Goal: Information Seeking & Learning: Learn about a topic

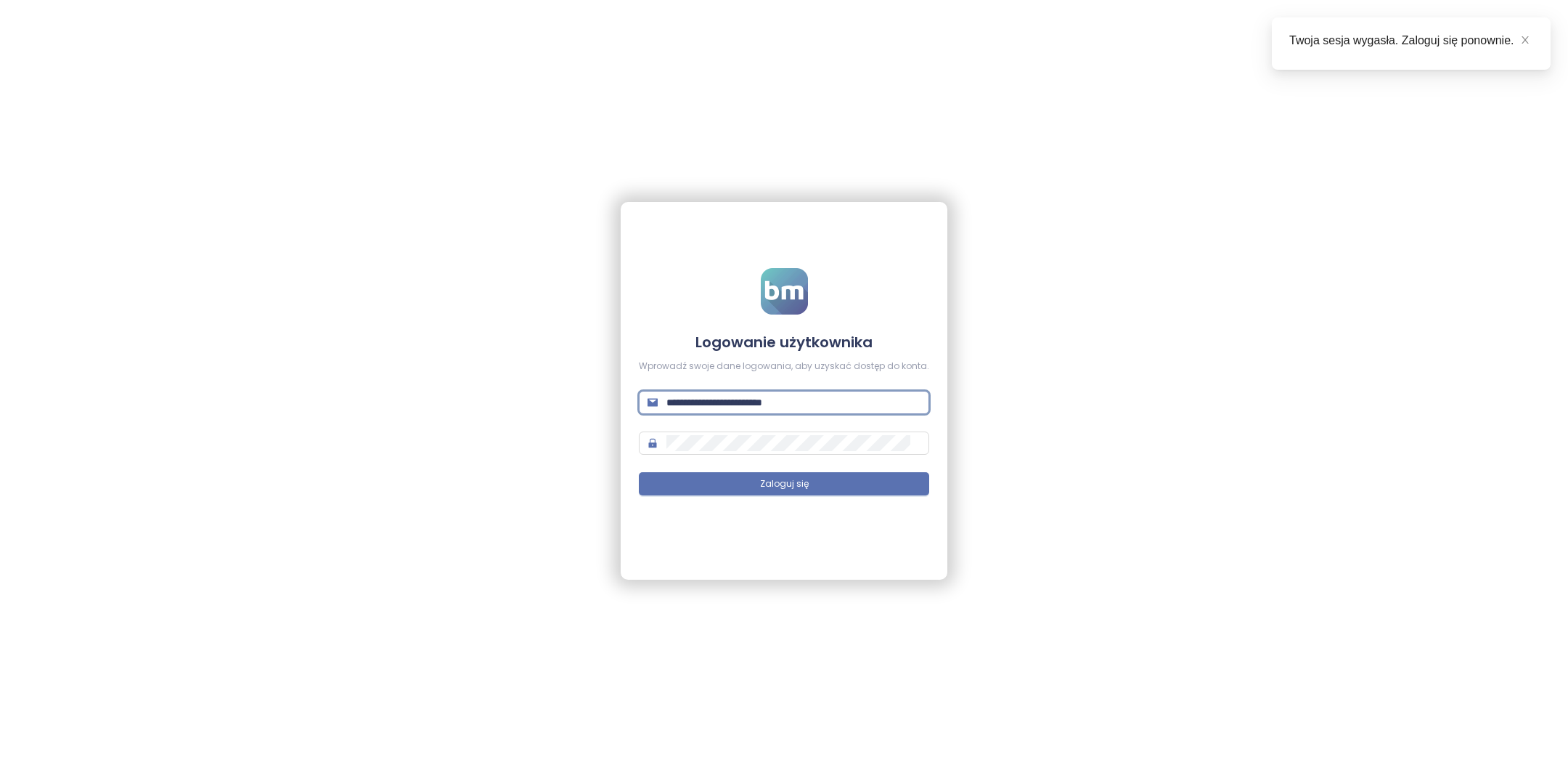
click at [813, 400] on input "**********" at bounding box center [794, 402] width 254 height 16
type input "**********"
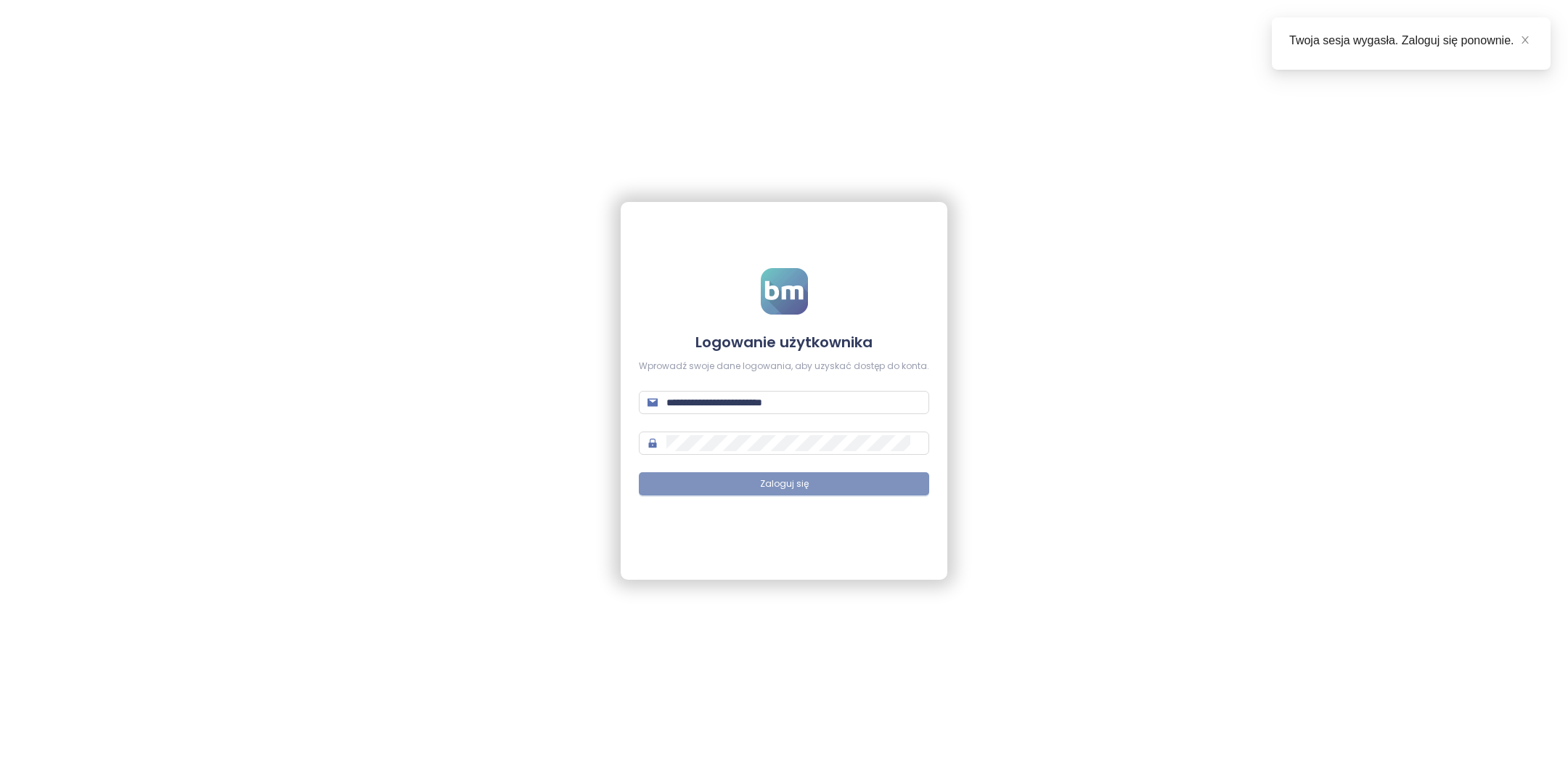
click at [853, 483] on button "Zaloguj się" at bounding box center [784, 483] width 290 height 23
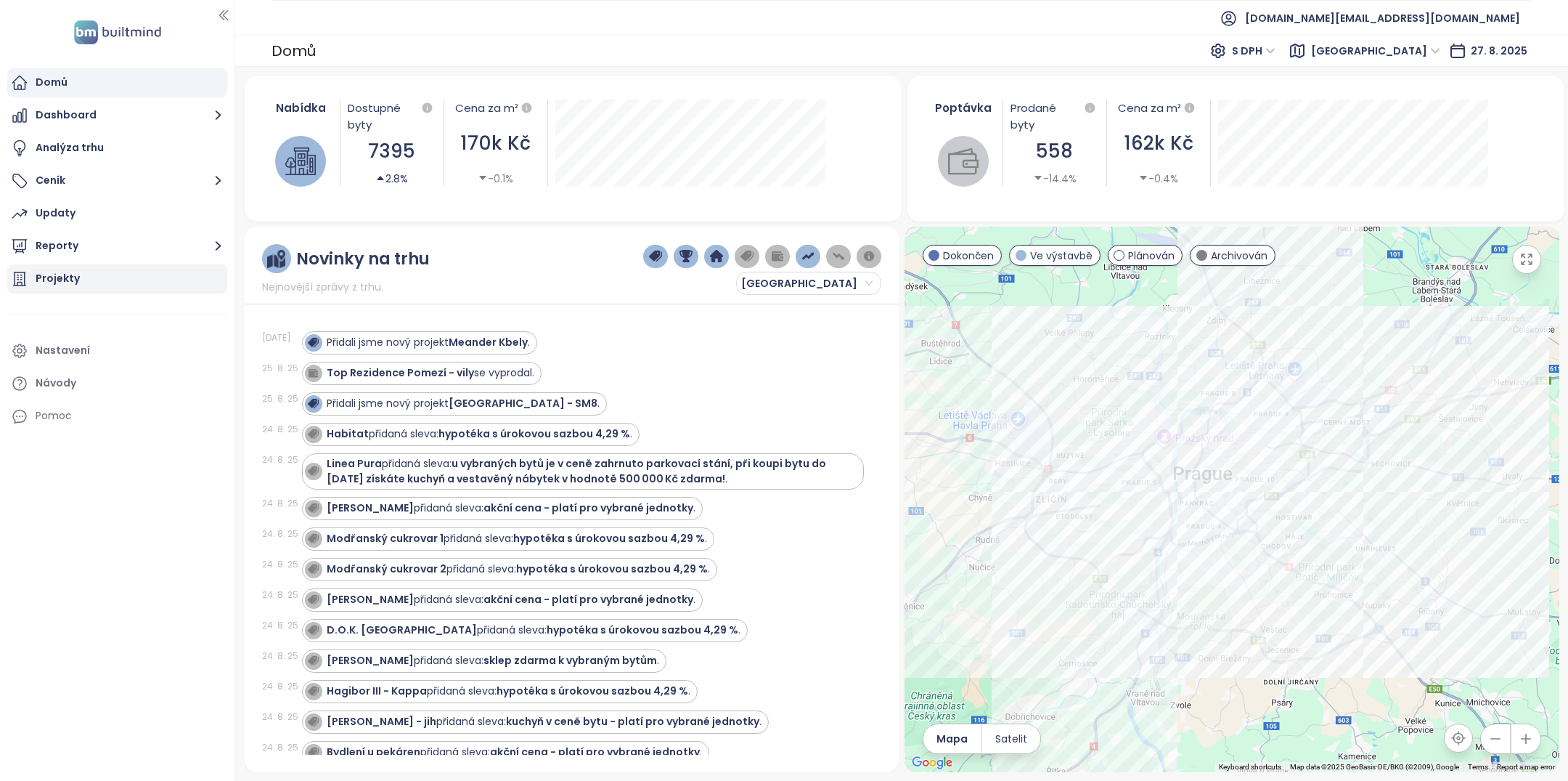
click at [132, 273] on div "Projekty" at bounding box center [116, 279] width 220 height 29
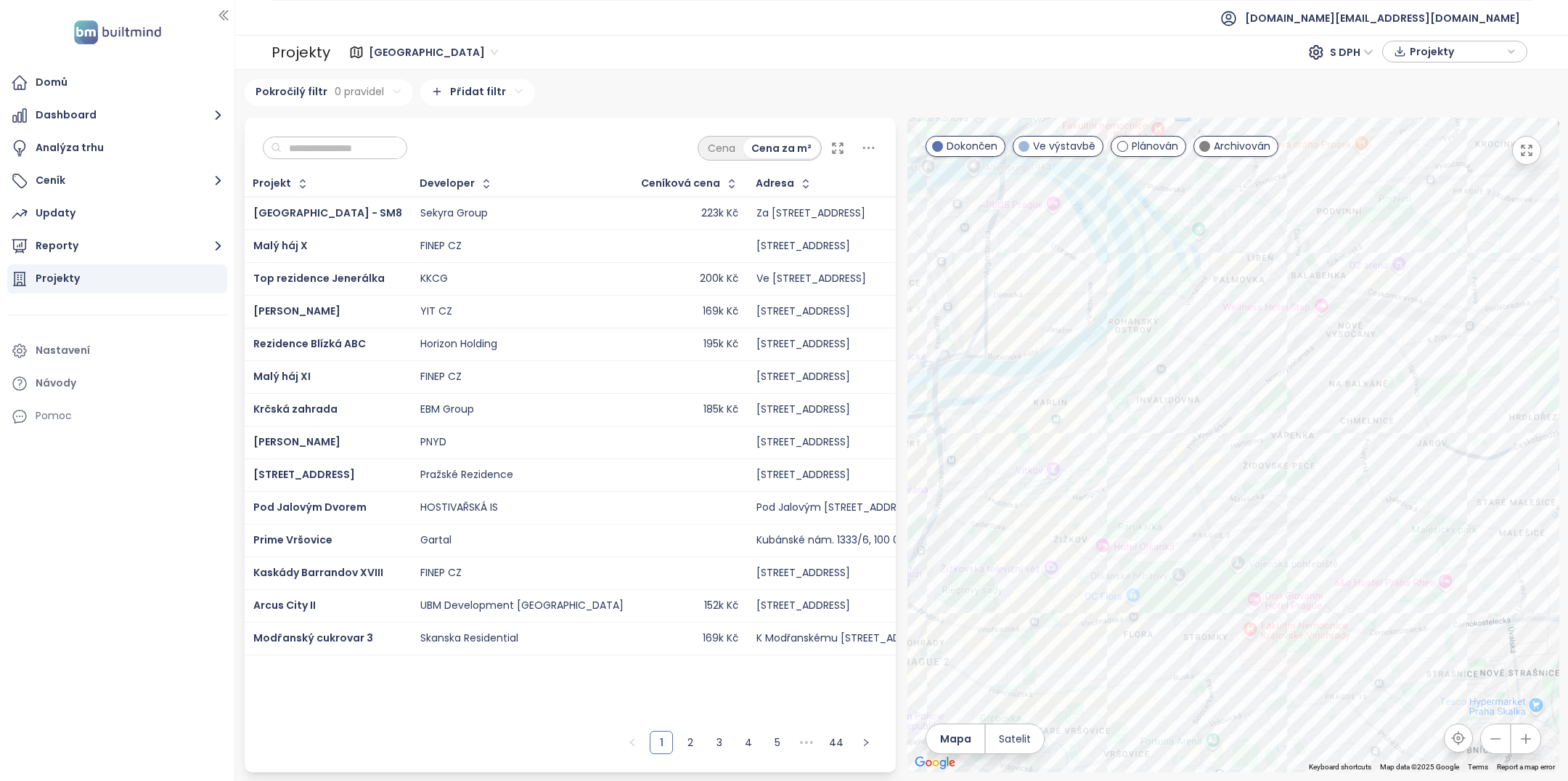
drag, startPoint x: 1398, startPoint y: 321, endPoint x: 1221, endPoint y: 376, distance: 185.3
click at [1221, 376] on div at bounding box center [1234, 445] width 652 height 655
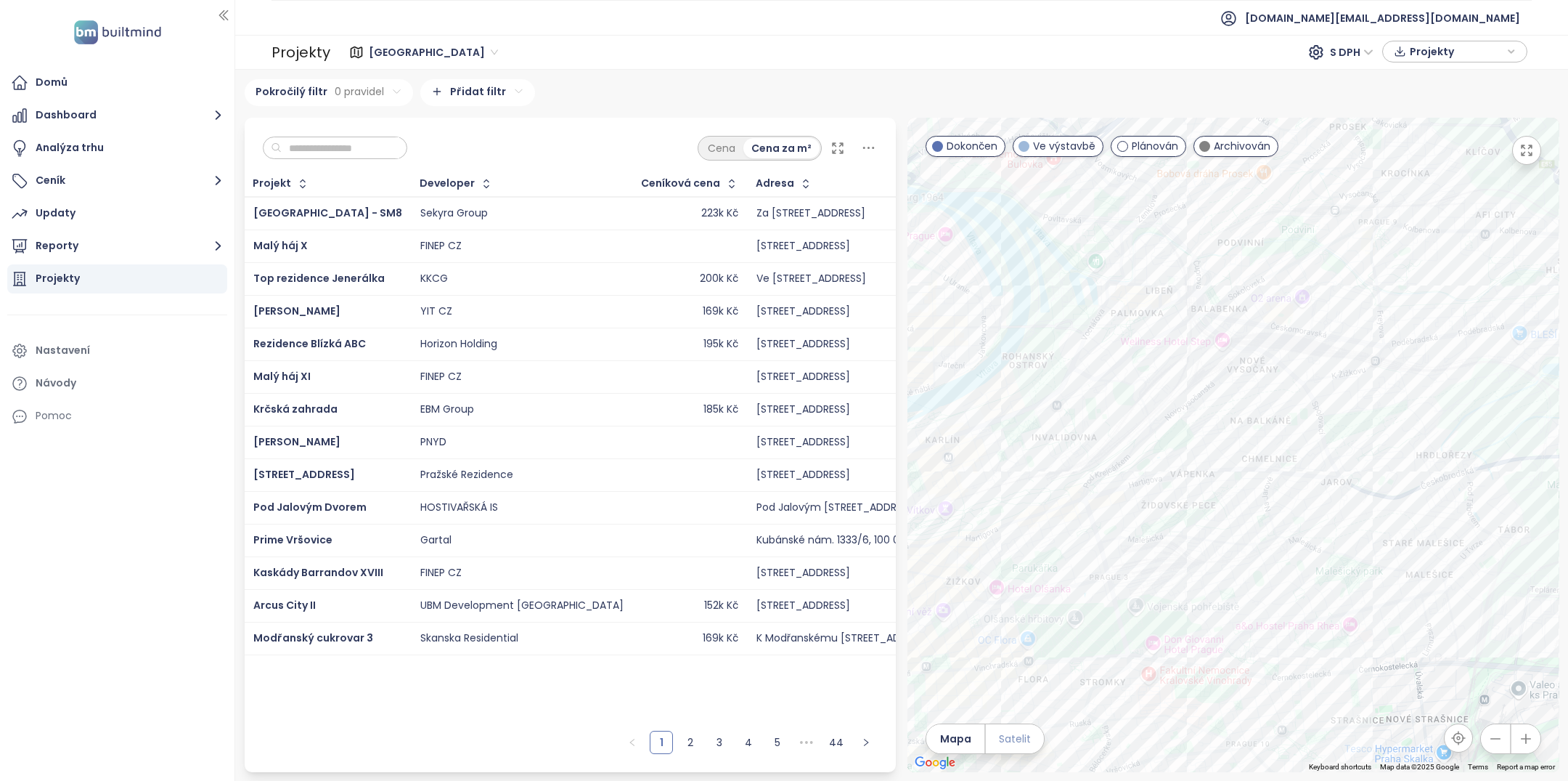
click at [1012, 737] on span "Satelit" at bounding box center [1015, 738] width 32 height 16
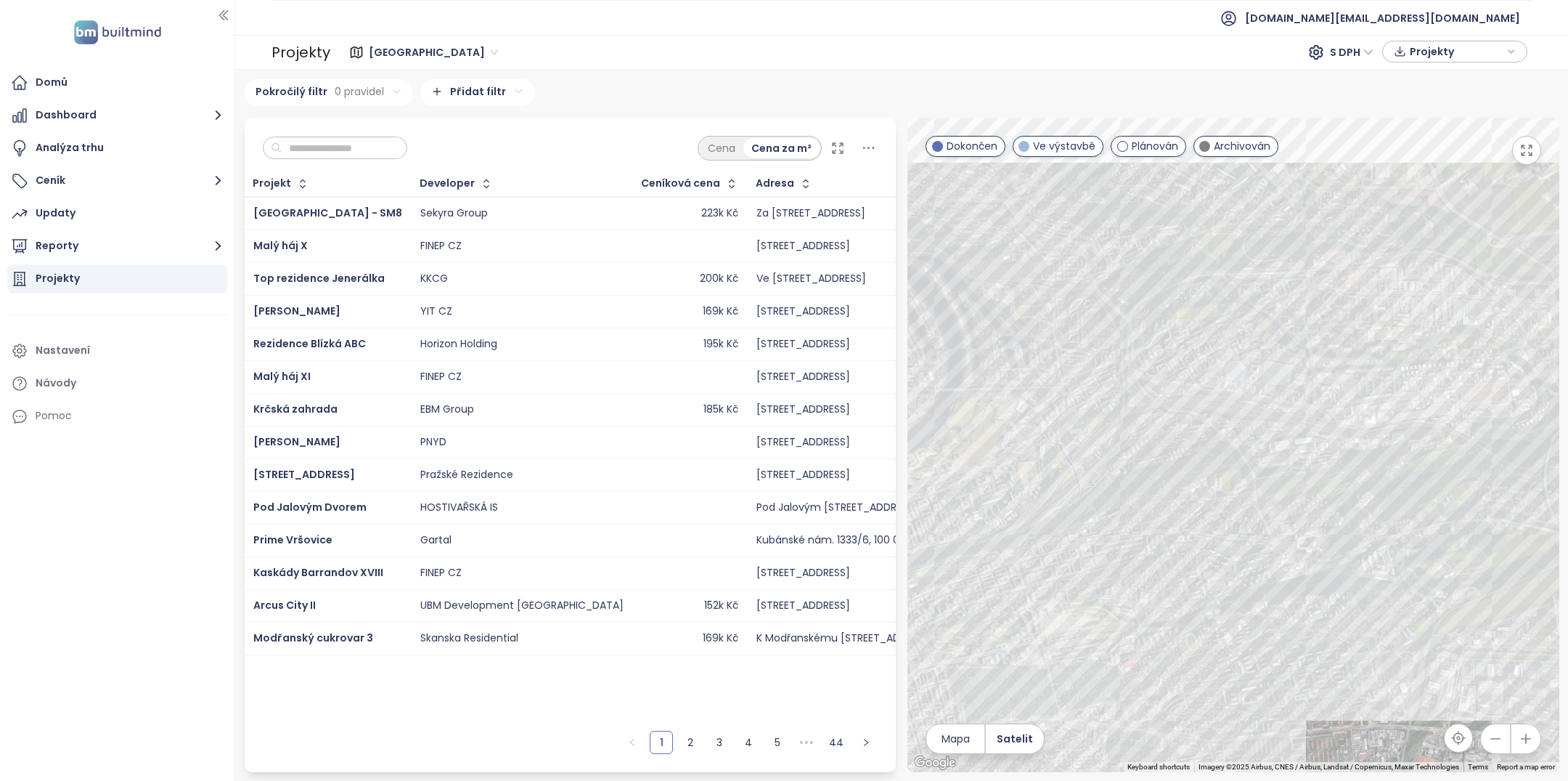
drag, startPoint x: 1267, startPoint y: 356, endPoint x: 1196, endPoint y: 423, distance: 97.6
click at [1196, 423] on div at bounding box center [1234, 445] width 652 height 655
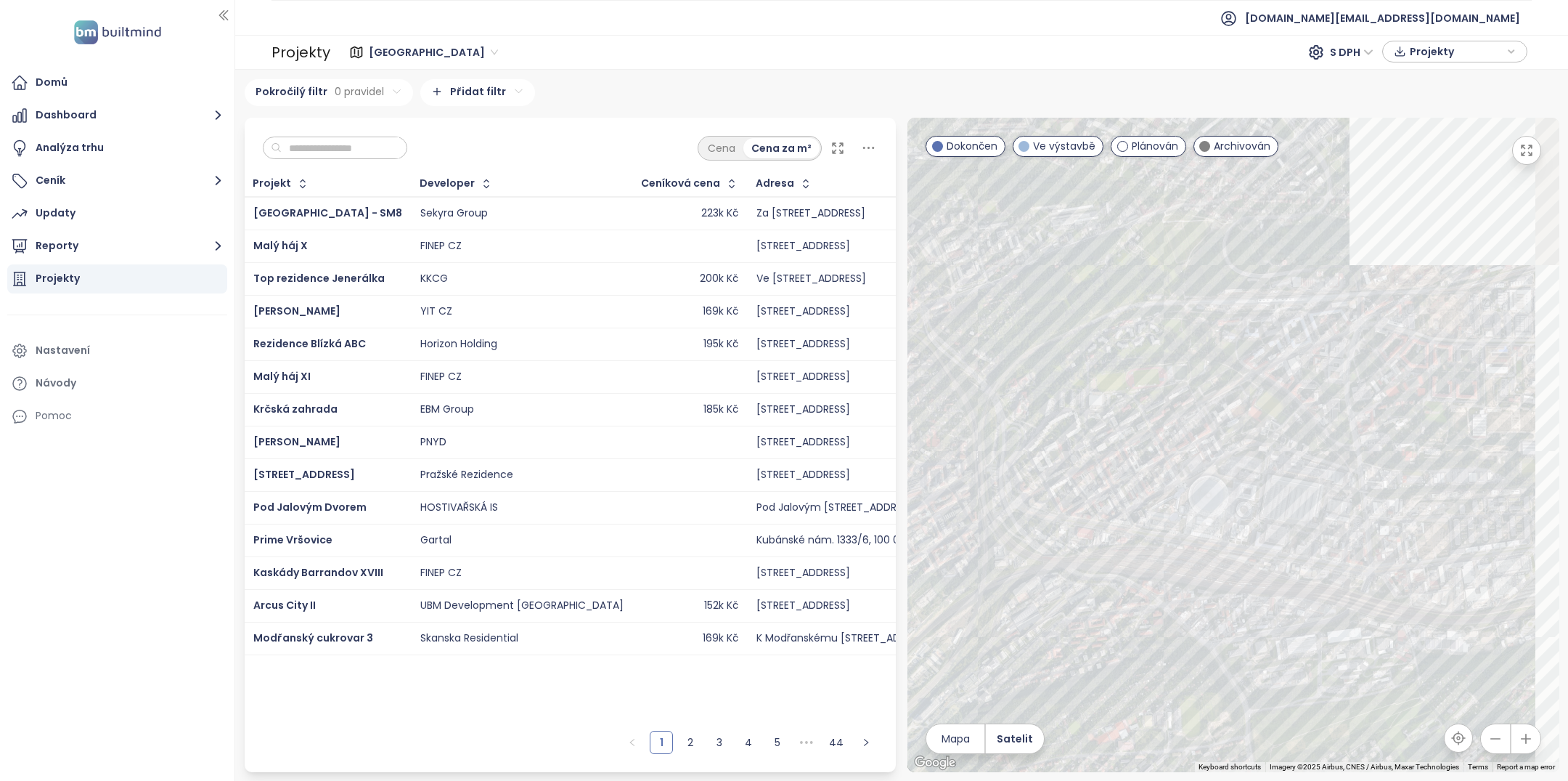
drag, startPoint x: 1254, startPoint y: 351, endPoint x: 1205, endPoint y: 504, distance: 160.7
click at [1205, 504] on div at bounding box center [1234, 445] width 652 height 655
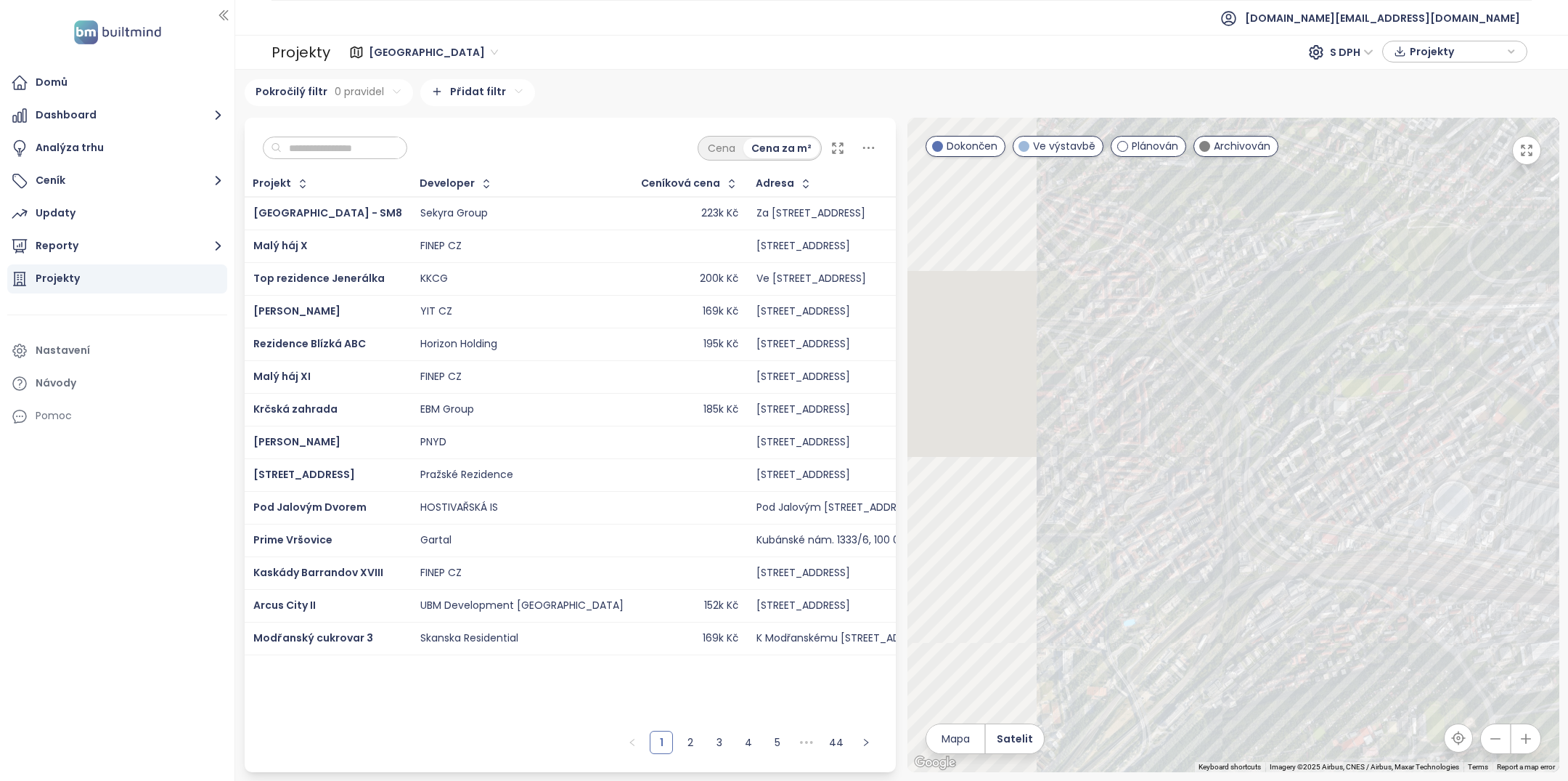
drag, startPoint x: 1120, startPoint y: 406, endPoint x: 1382, endPoint y: 382, distance: 263.1
click at [1382, 382] on div at bounding box center [1234, 445] width 652 height 655
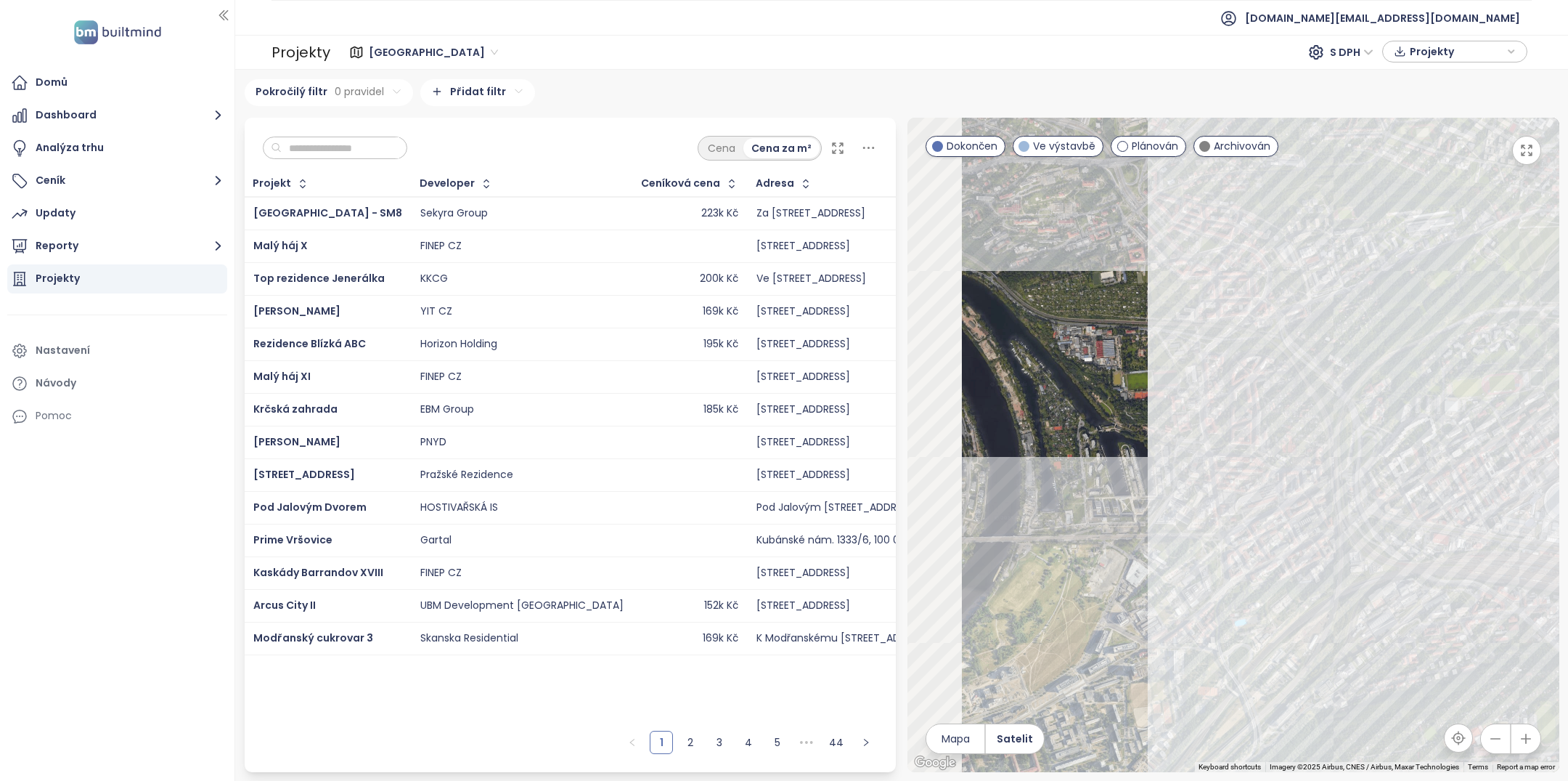
drag, startPoint x: 1151, startPoint y: 411, endPoint x: 1302, endPoint y: 413, distance: 151.0
click at [1302, 412] on div at bounding box center [1234, 445] width 652 height 655
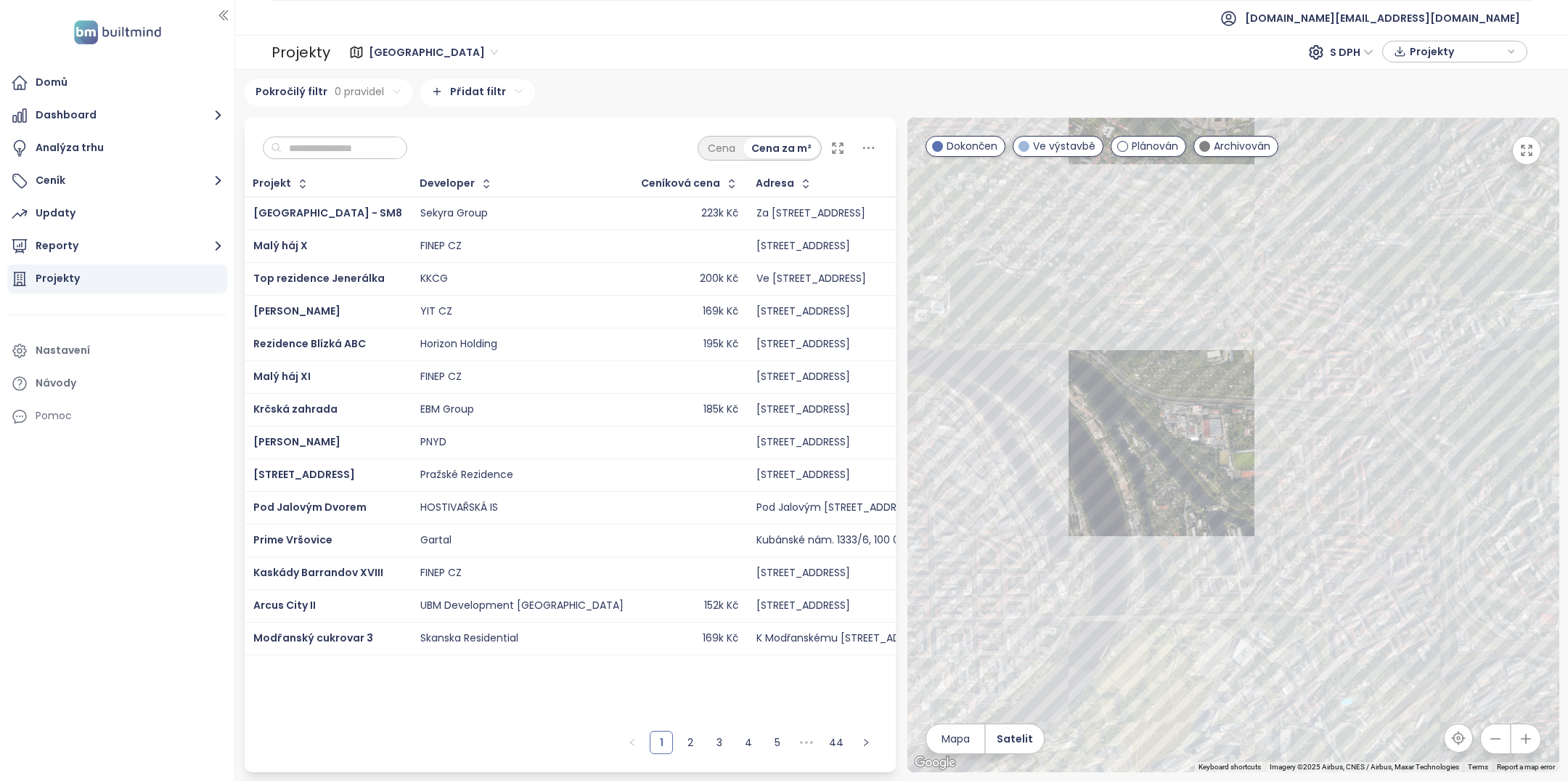
drag, startPoint x: 1146, startPoint y: 338, endPoint x: 1183, endPoint y: 421, distance: 90.9
click at [1183, 421] on div at bounding box center [1234, 445] width 652 height 655
click at [641, 187] on div "Ceníková cena" at bounding box center [680, 183] width 79 height 9
click at [641, 184] on div "Ceníková cena" at bounding box center [680, 183] width 79 height 9
click at [725, 186] on icon "button" at bounding box center [732, 183] width 15 height 15
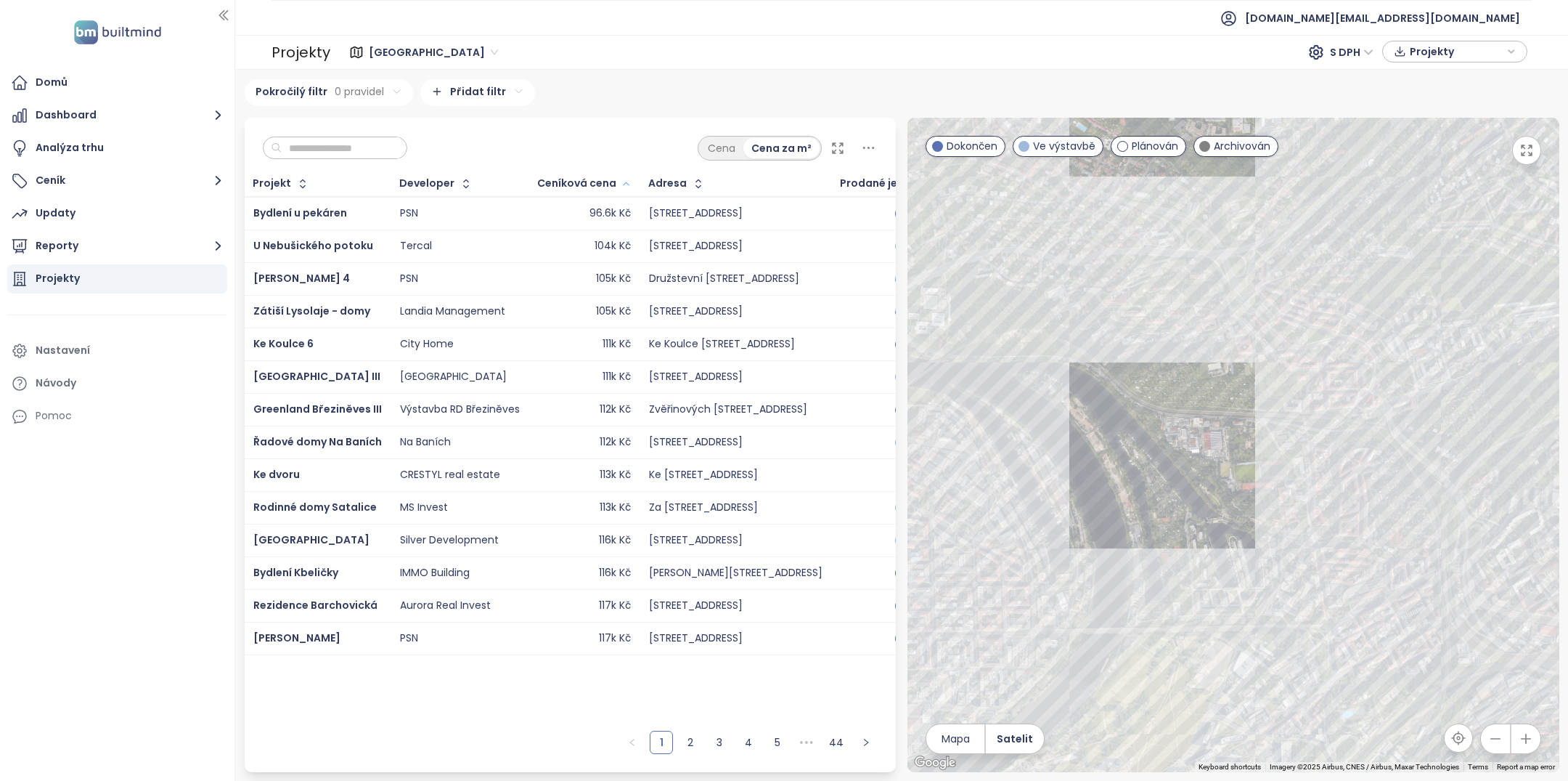
click at [621, 177] on icon "button" at bounding box center [626, 184] width 11 height 18
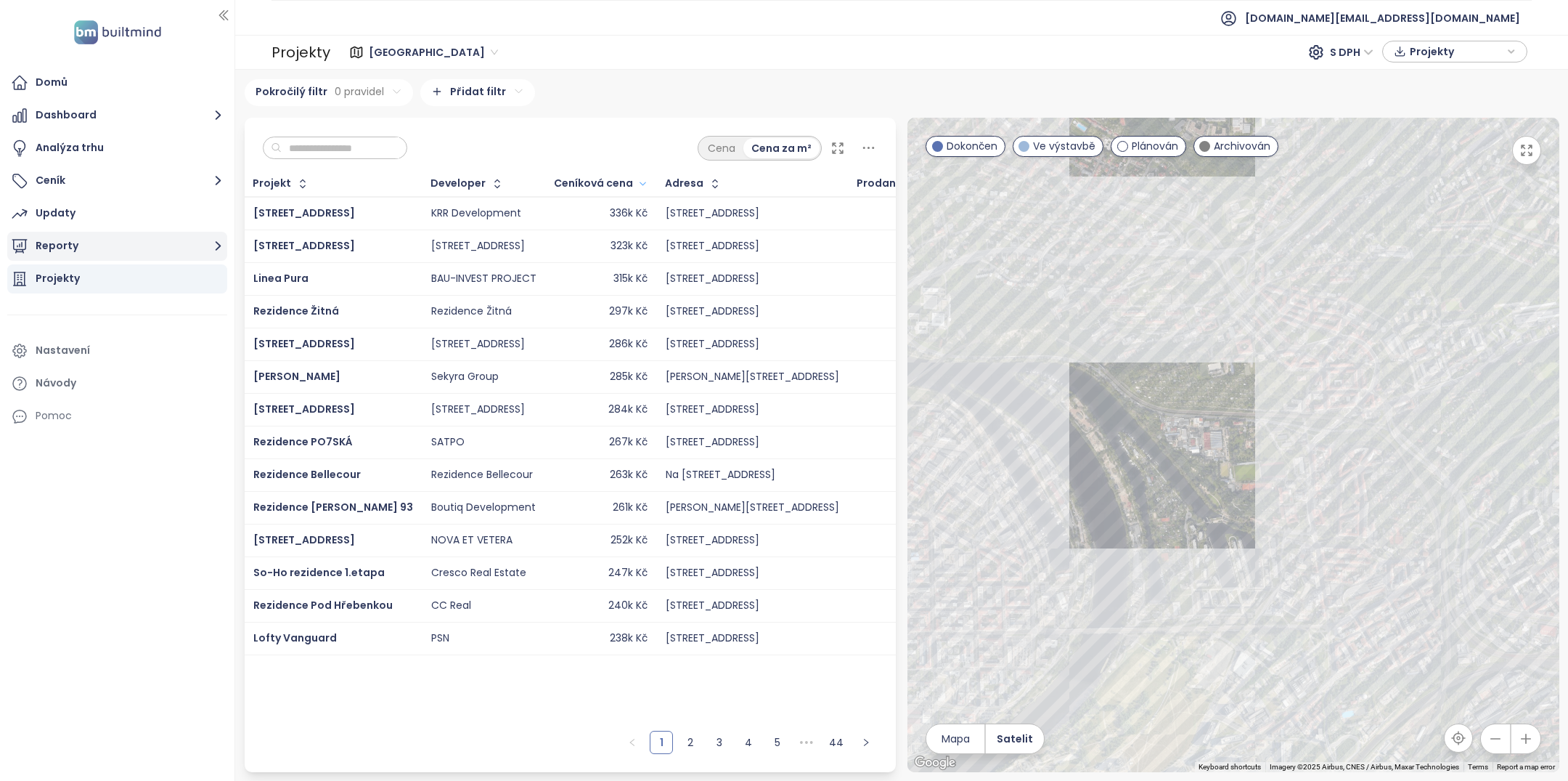
click at [118, 259] on button "Reporty" at bounding box center [116, 247] width 220 height 29
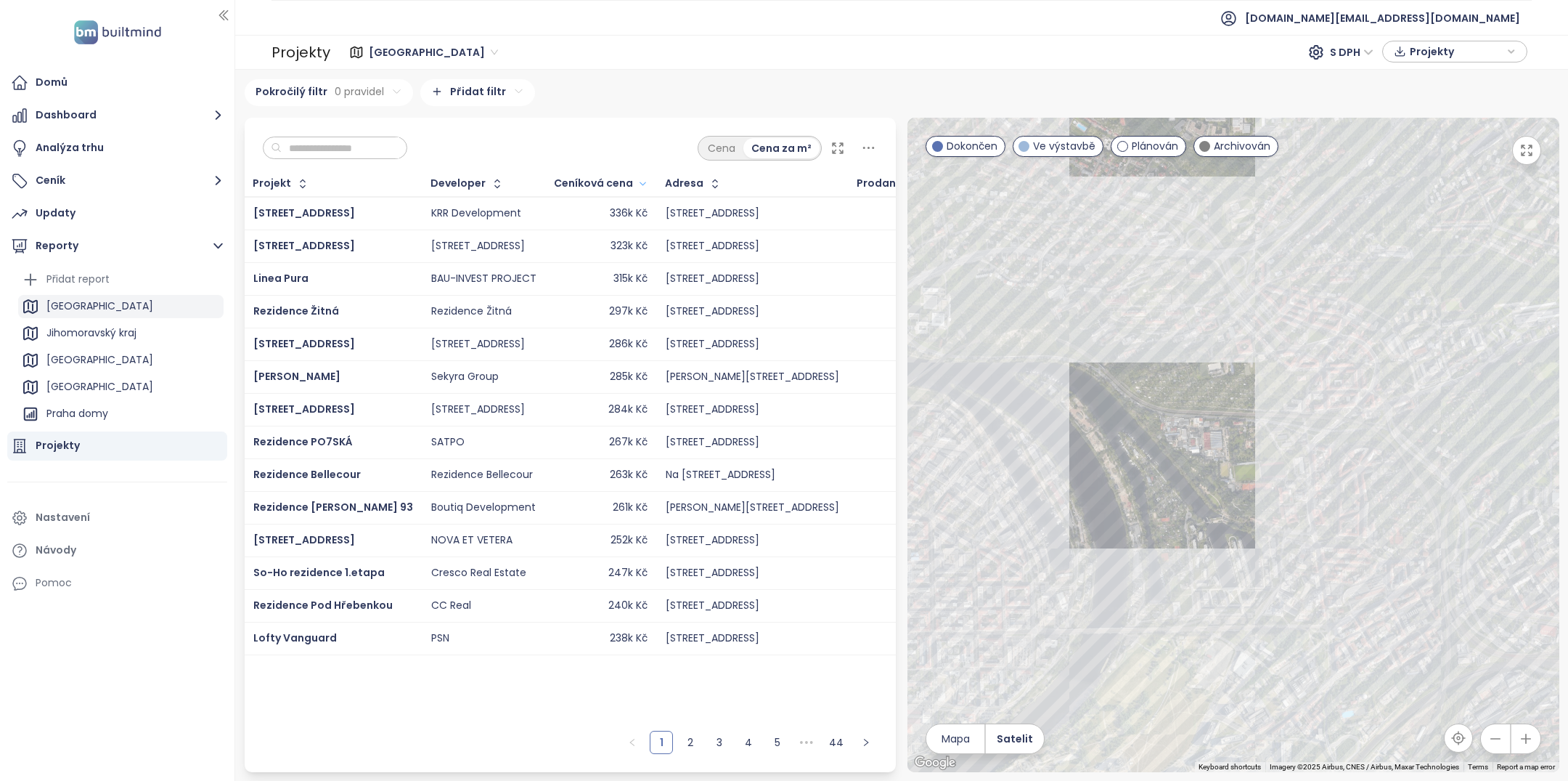
click at [94, 305] on div "[GEOGRAPHIC_DATA]" at bounding box center [121, 306] width 205 height 23
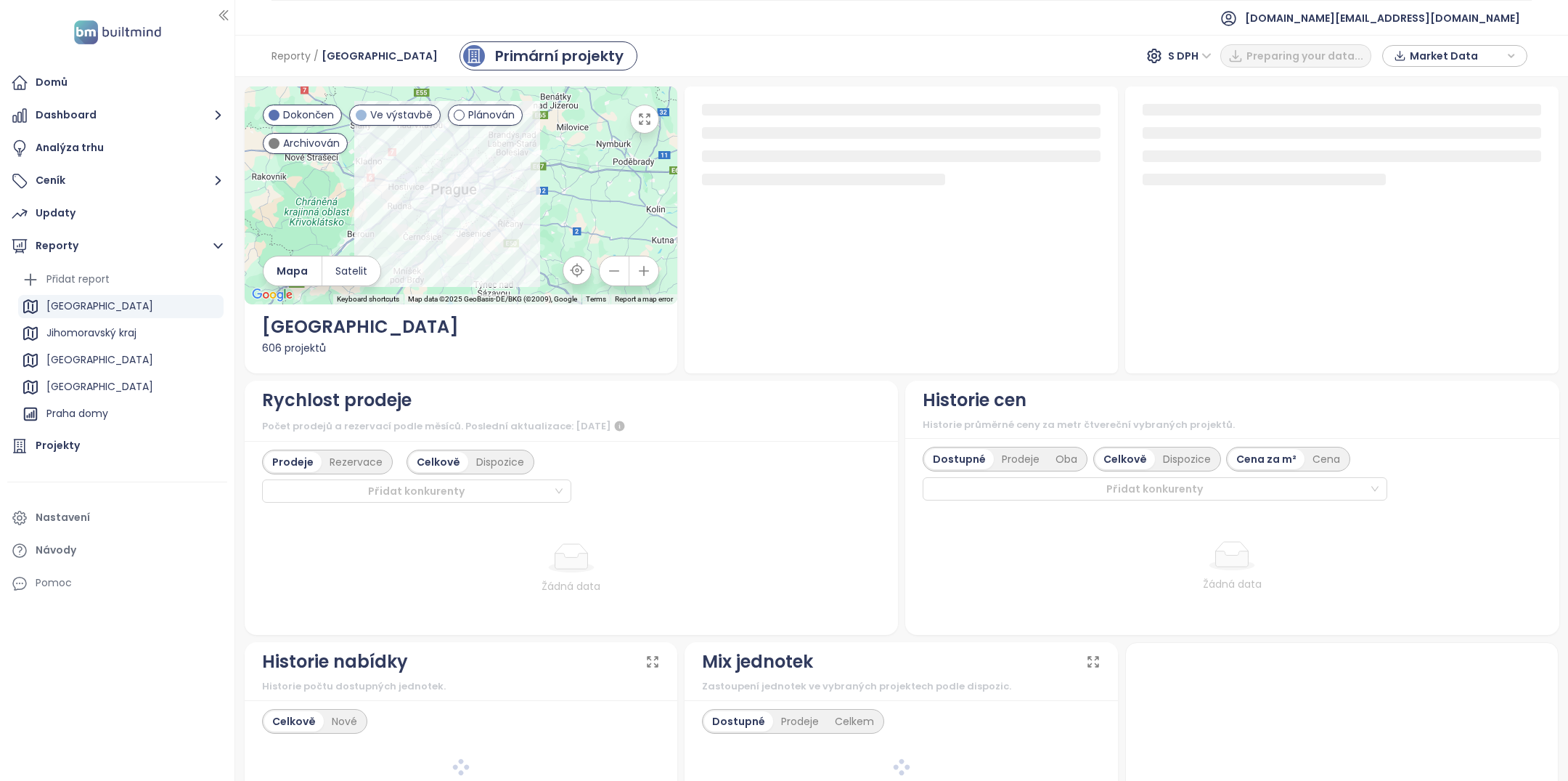
click at [392, 119] on span "Ve výstavbě" at bounding box center [402, 114] width 63 height 16
click at [393, 119] on span "Ve výstavbě" at bounding box center [402, 114] width 63 height 16
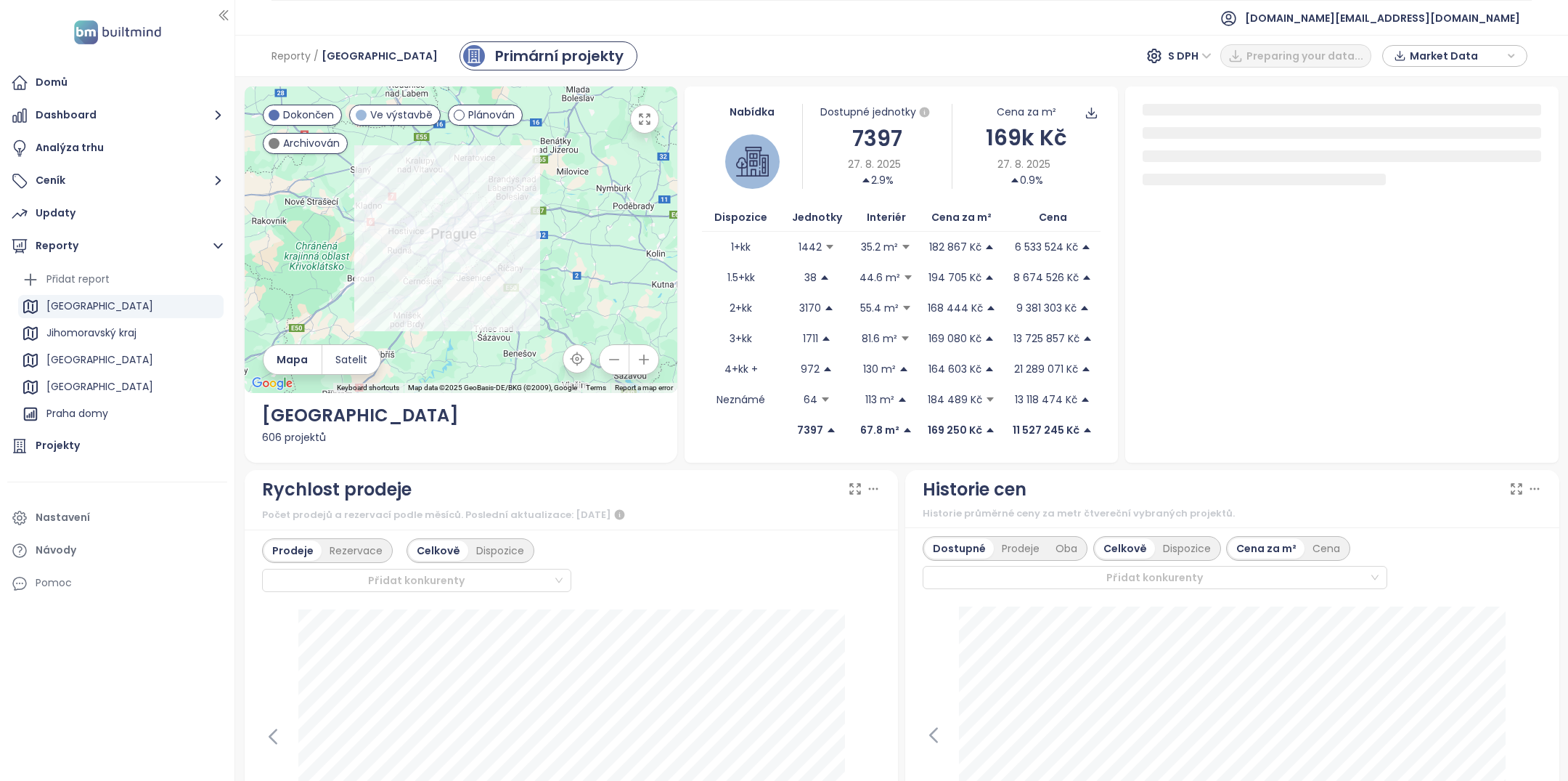
click at [478, 119] on span "Plánován" at bounding box center [491, 114] width 47 height 16
click at [297, 148] on span "Archivován" at bounding box center [311, 142] width 57 height 16
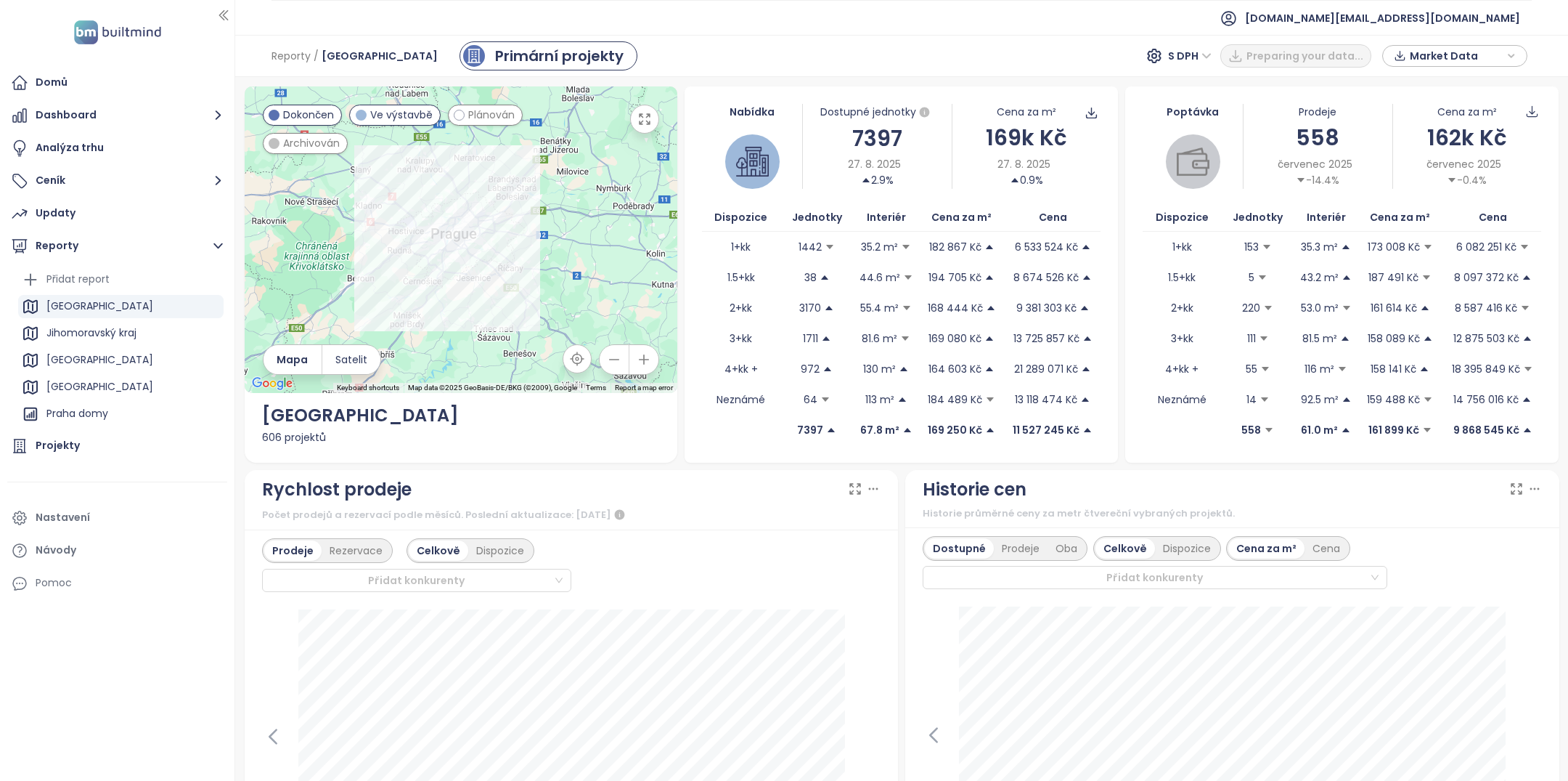
click at [302, 150] on span "Archivován" at bounding box center [311, 142] width 57 height 16
click at [467, 130] on div at bounding box center [461, 240] width 433 height 306
click at [472, 116] on span "Plánován" at bounding box center [491, 114] width 47 height 16
click at [78, 357] on div "[GEOGRAPHIC_DATA]" at bounding box center [121, 360] width 205 height 23
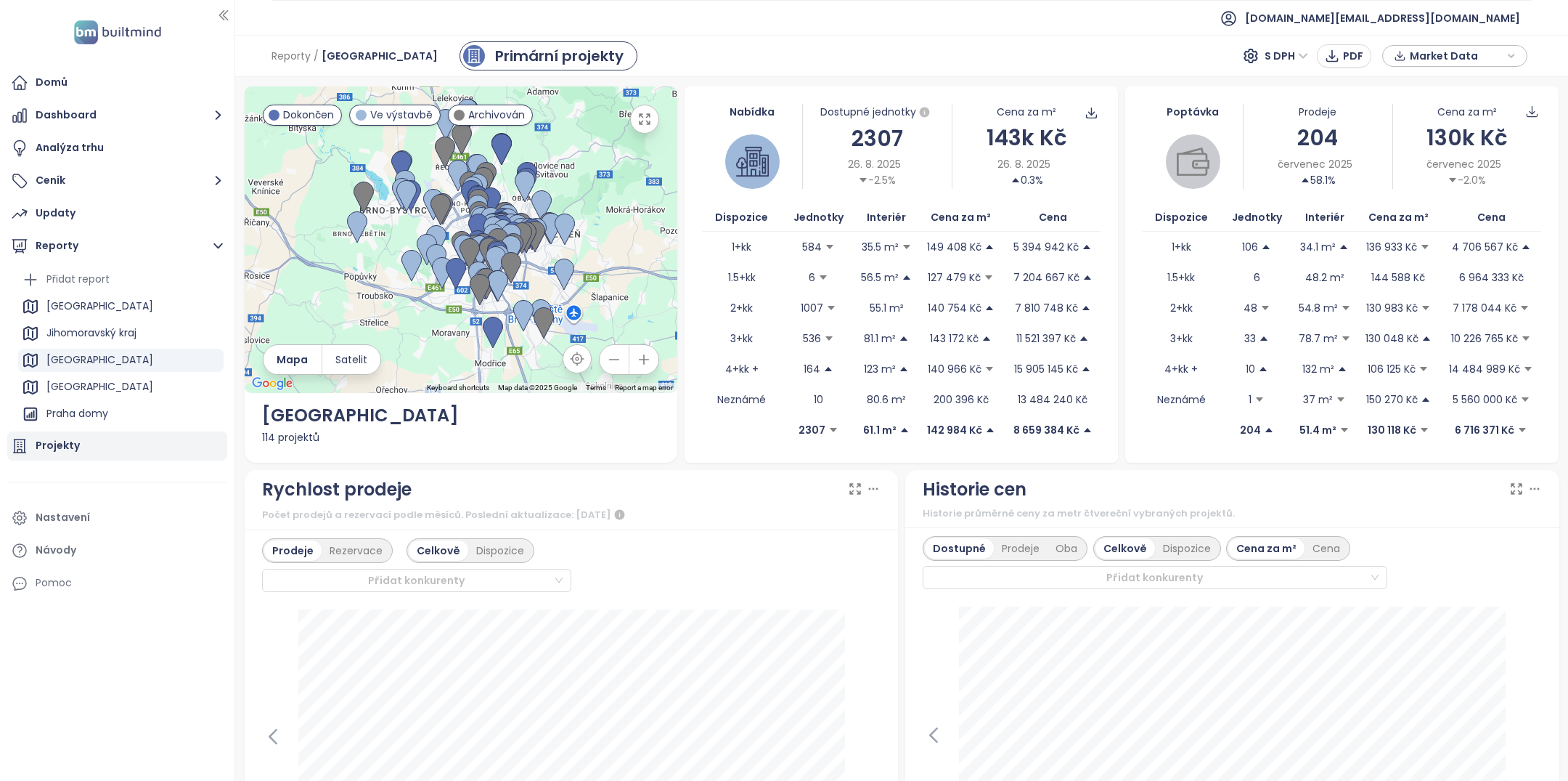
click at [78, 449] on div "Projekty" at bounding box center [116, 446] width 220 height 29
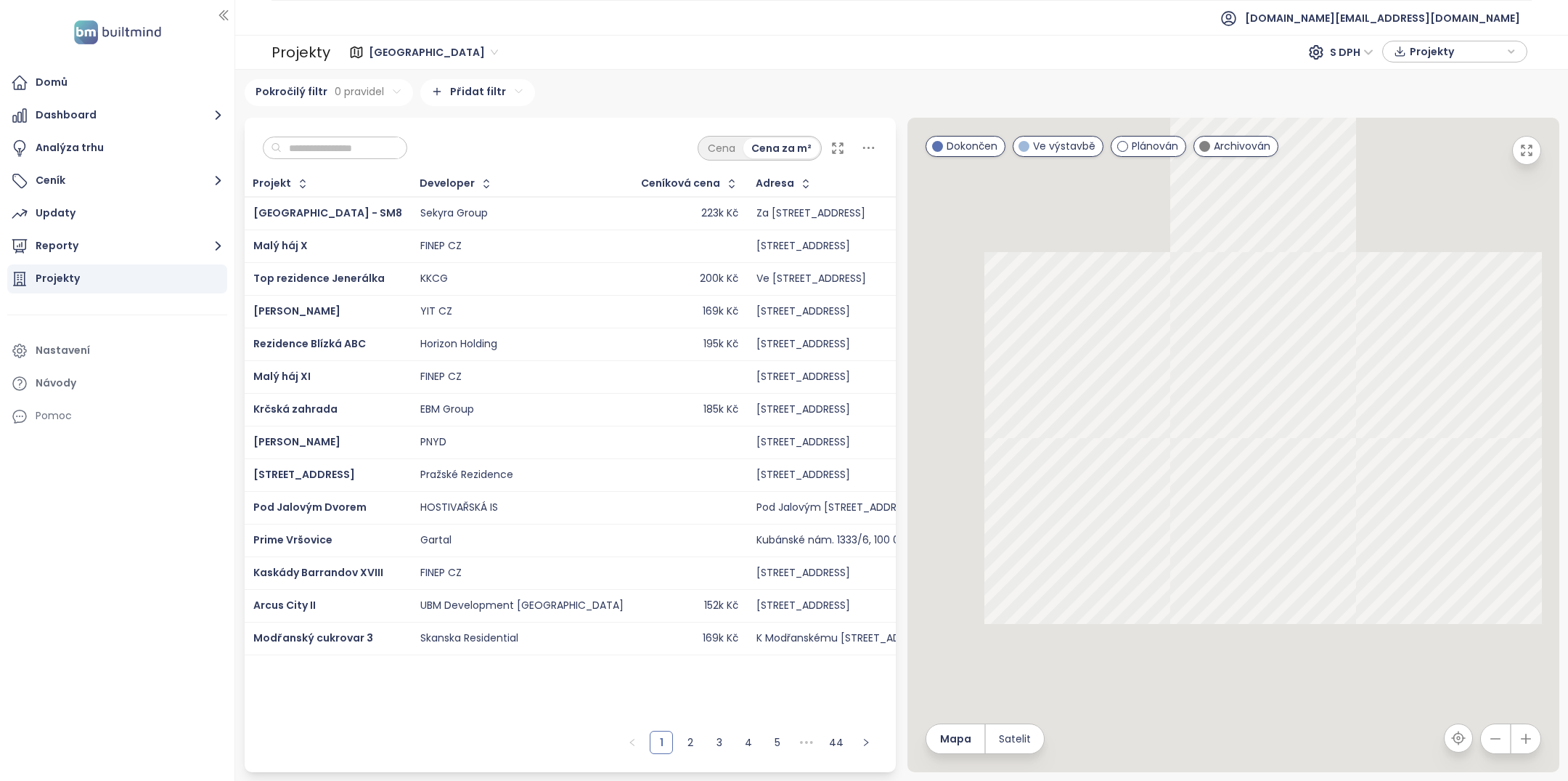
click at [313, 150] on input "text" at bounding box center [341, 148] width 118 height 21
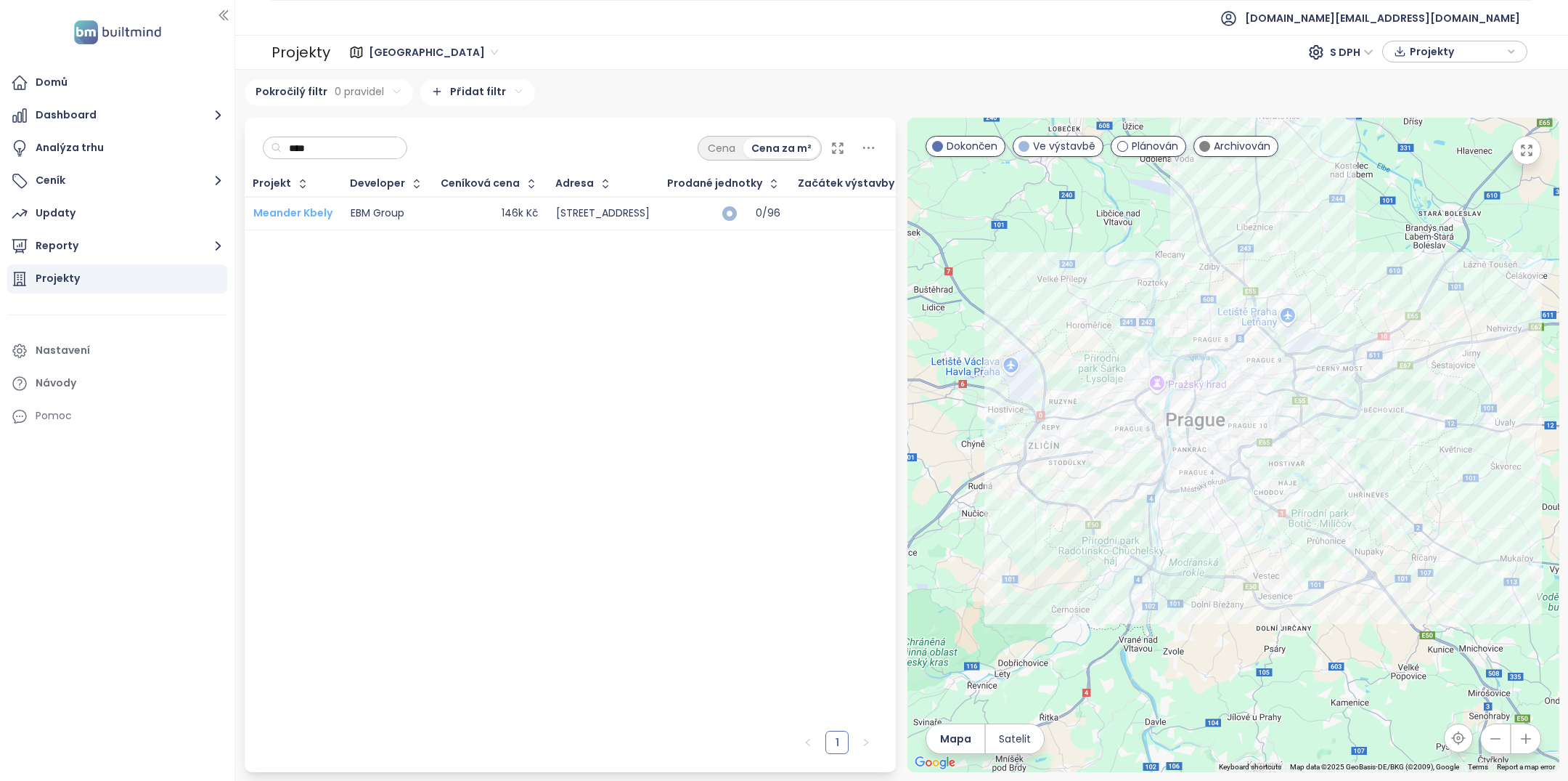
type input "****"
click at [305, 210] on span "Meander Kbely" at bounding box center [292, 212] width 79 height 15
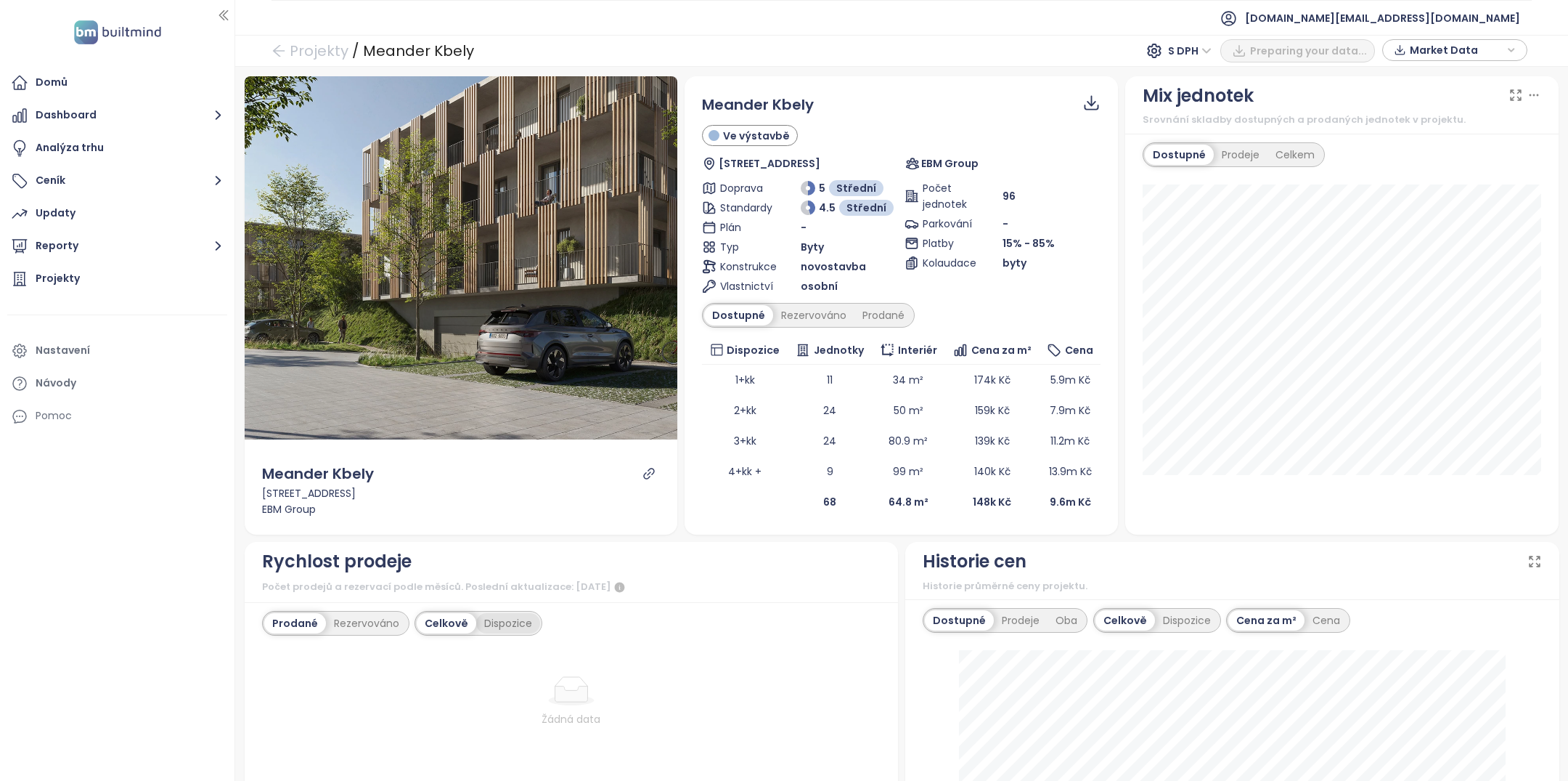
click at [500, 623] on div "Dispozice" at bounding box center [507, 623] width 64 height 21
click at [911, 306] on div "Dostupné Rezervováno Prodané" at bounding box center [901, 315] width 399 height 25
click at [882, 309] on div "Prodané" at bounding box center [883, 315] width 58 height 21
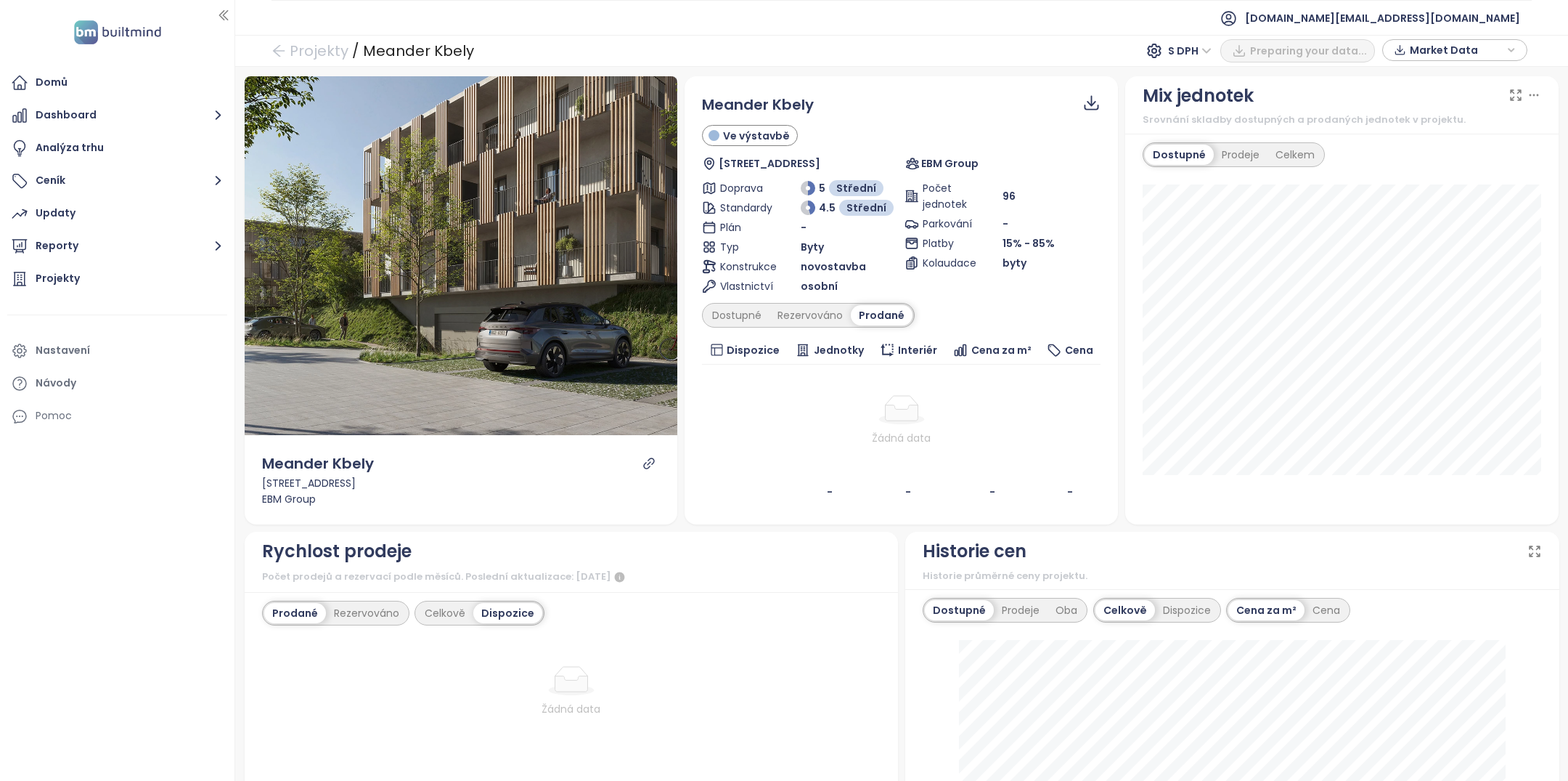
click at [815, 301] on div "Meander Kbely Ve výstavbě K Vinoři 757/9, 197 00 Praha-Kbely, Czechia EBM Group…" at bounding box center [901, 300] width 399 height 413
click at [815, 312] on div "Rezervováno" at bounding box center [810, 315] width 81 height 21
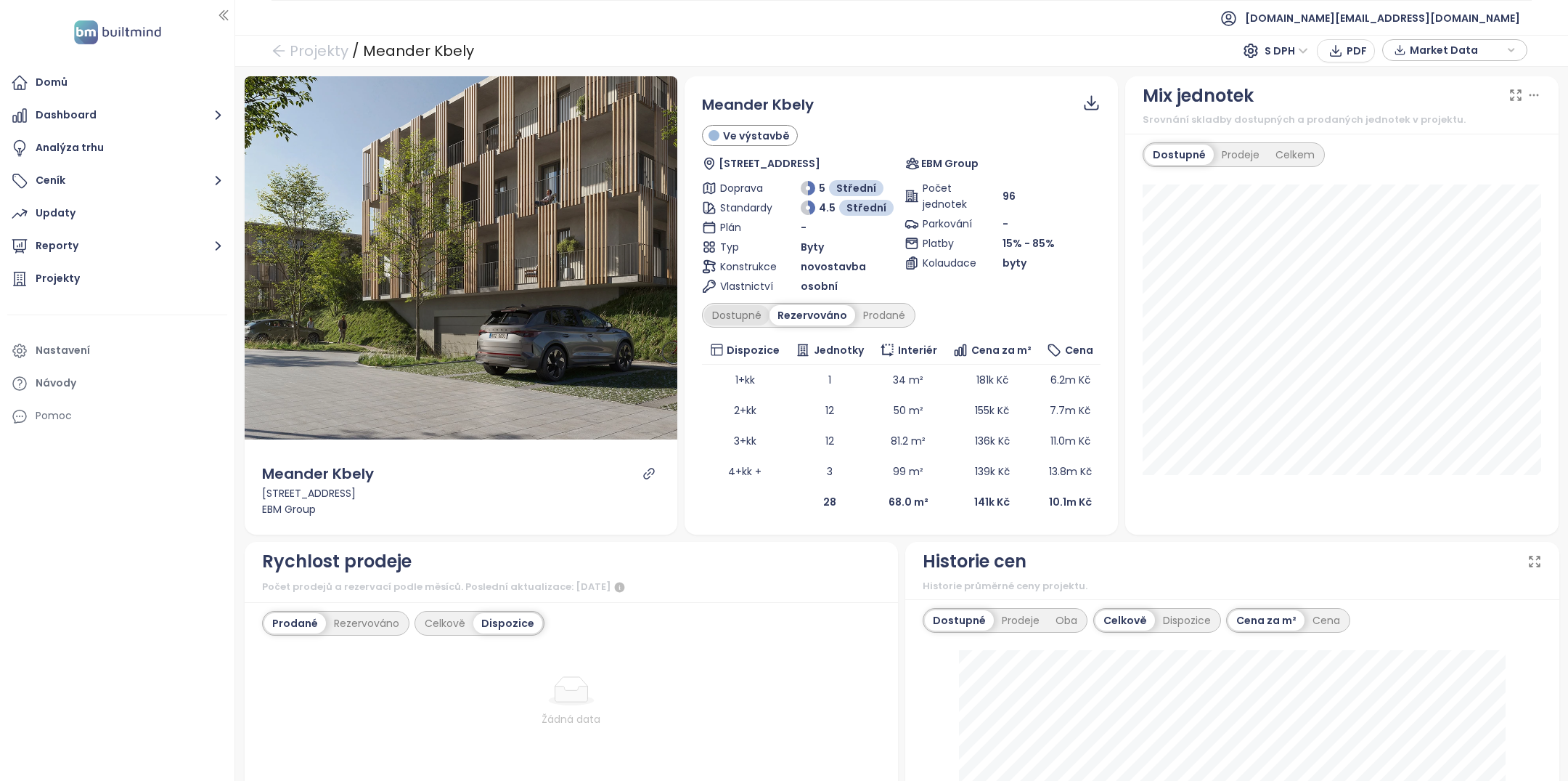
click at [734, 317] on div "Dostupné" at bounding box center [736, 315] width 65 height 21
click at [68, 285] on div "Projekty" at bounding box center [57, 279] width 44 height 18
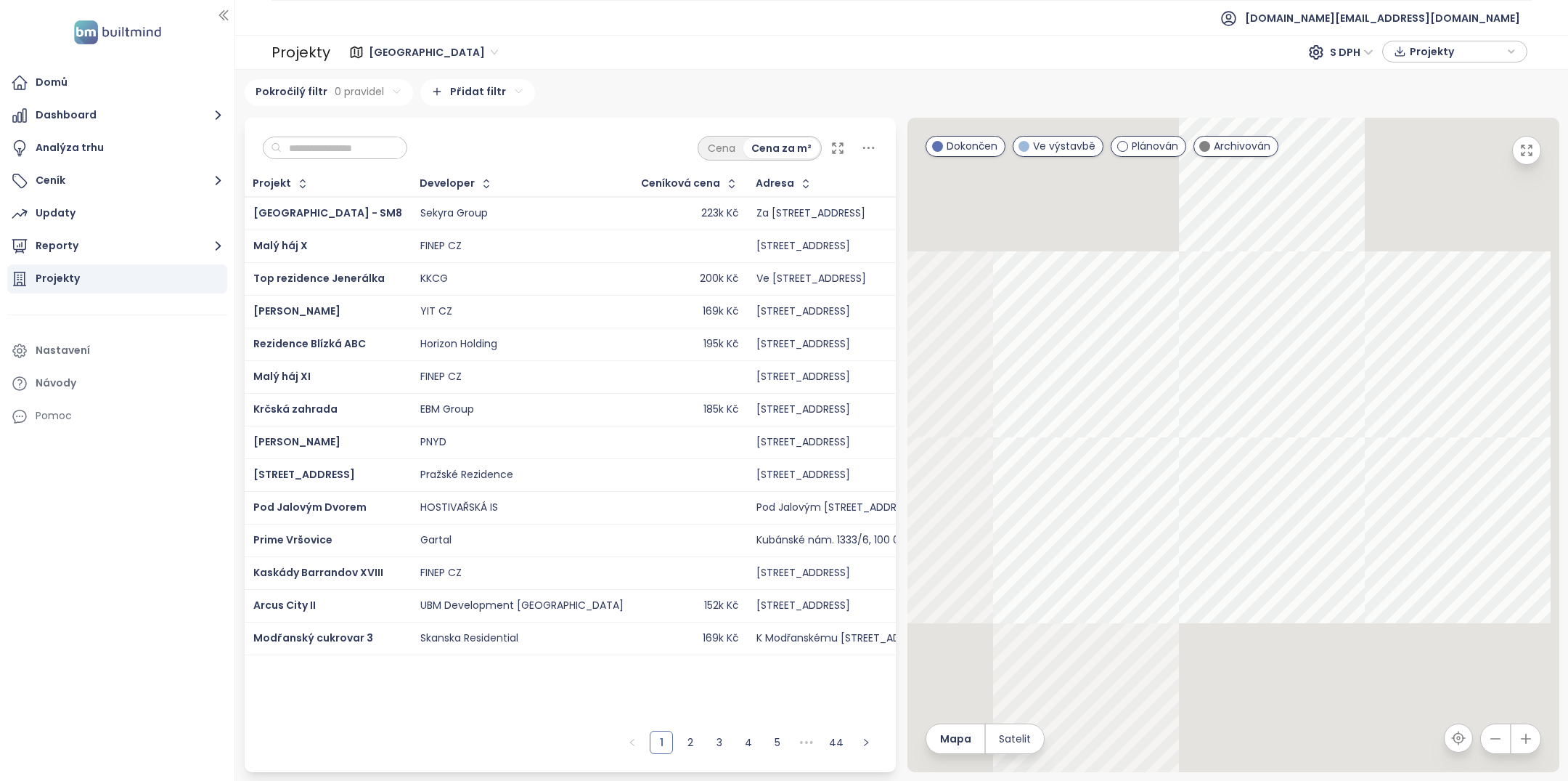
click at [357, 147] on input "text" at bounding box center [341, 148] width 118 height 21
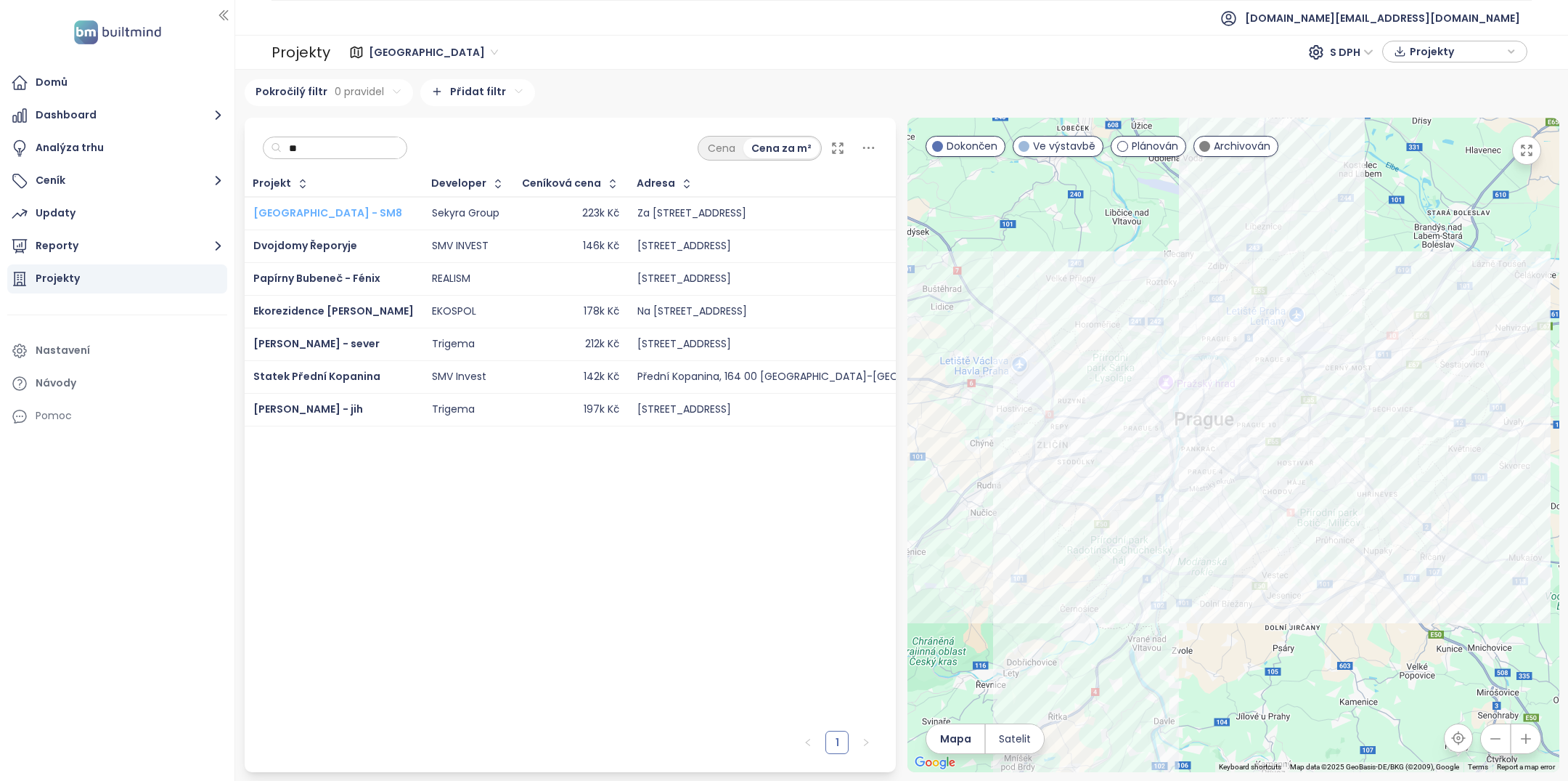
type input "**"
click at [344, 208] on span "[GEOGRAPHIC_DATA] - SM8" at bounding box center [328, 212] width 148 height 15
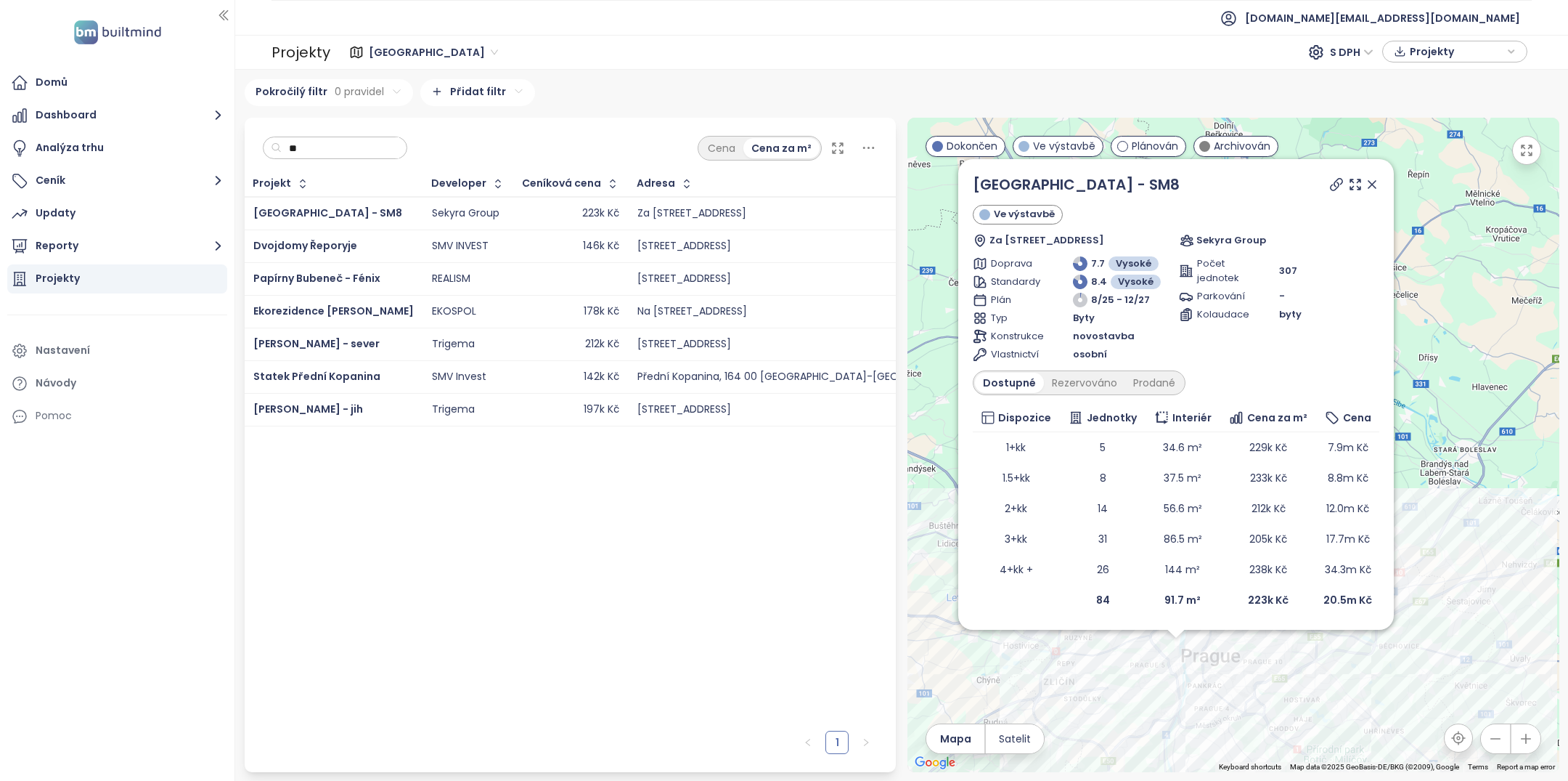
click at [142, 66] on div "Domů Dashboard Analýza trhu Ceník Updaty Reporty Projekty Nastavení Návody Pomoc" at bounding box center [117, 390] width 234 height 781
click at [139, 88] on div "Domů" at bounding box center [116, 83] width 220 height 29
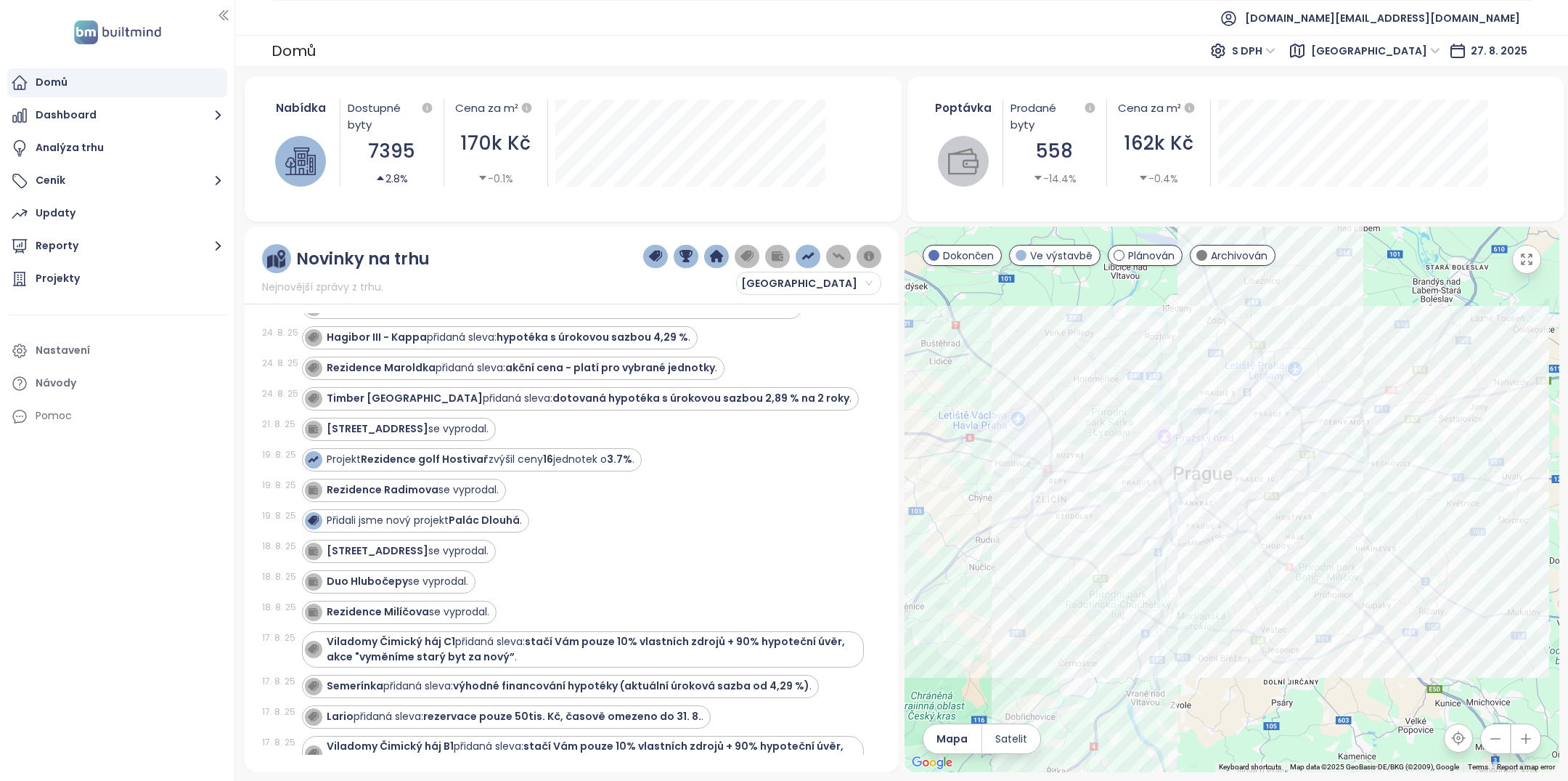
scroll to position [1059, 0]
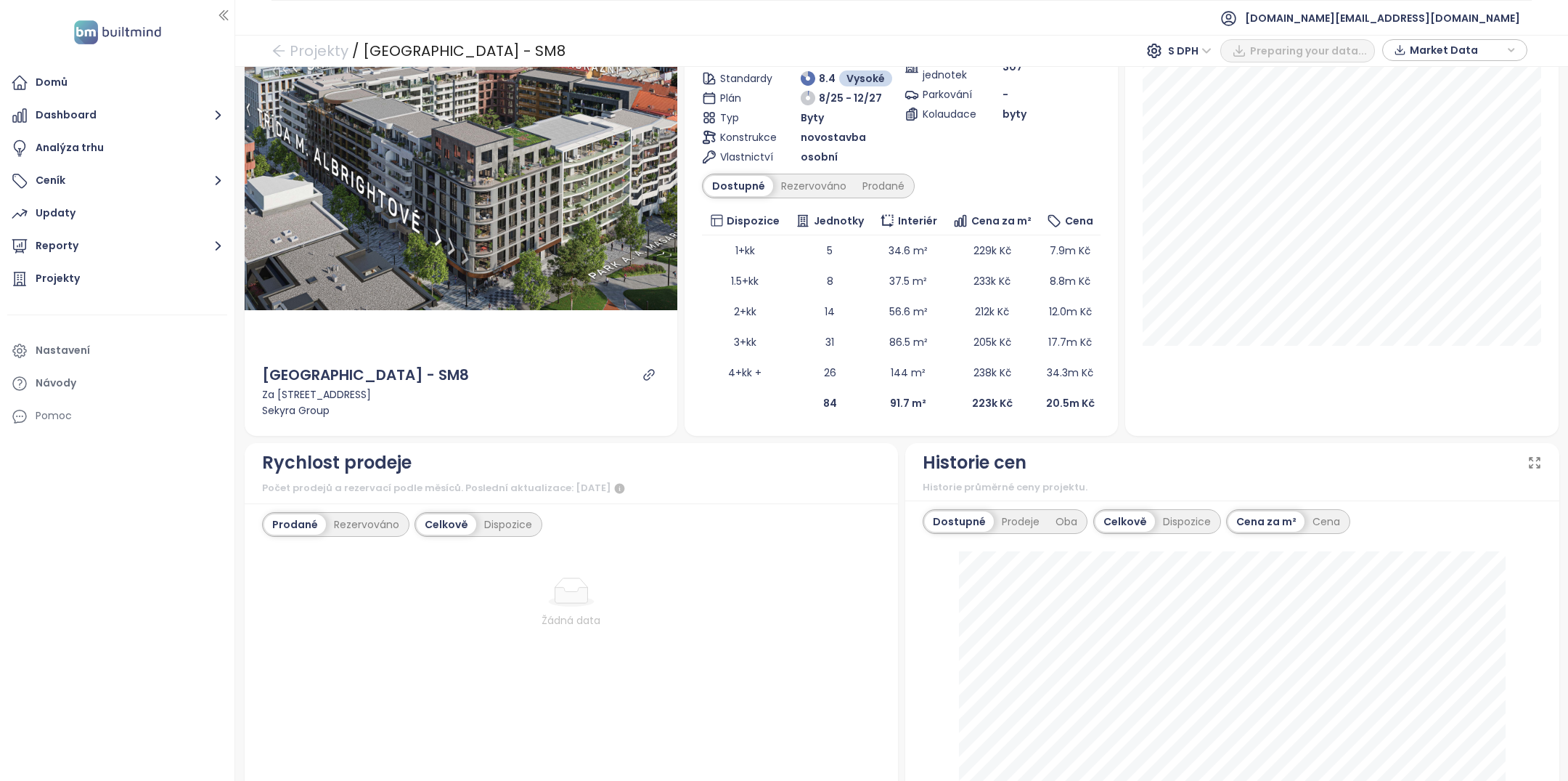
scroll to position [166, 0]
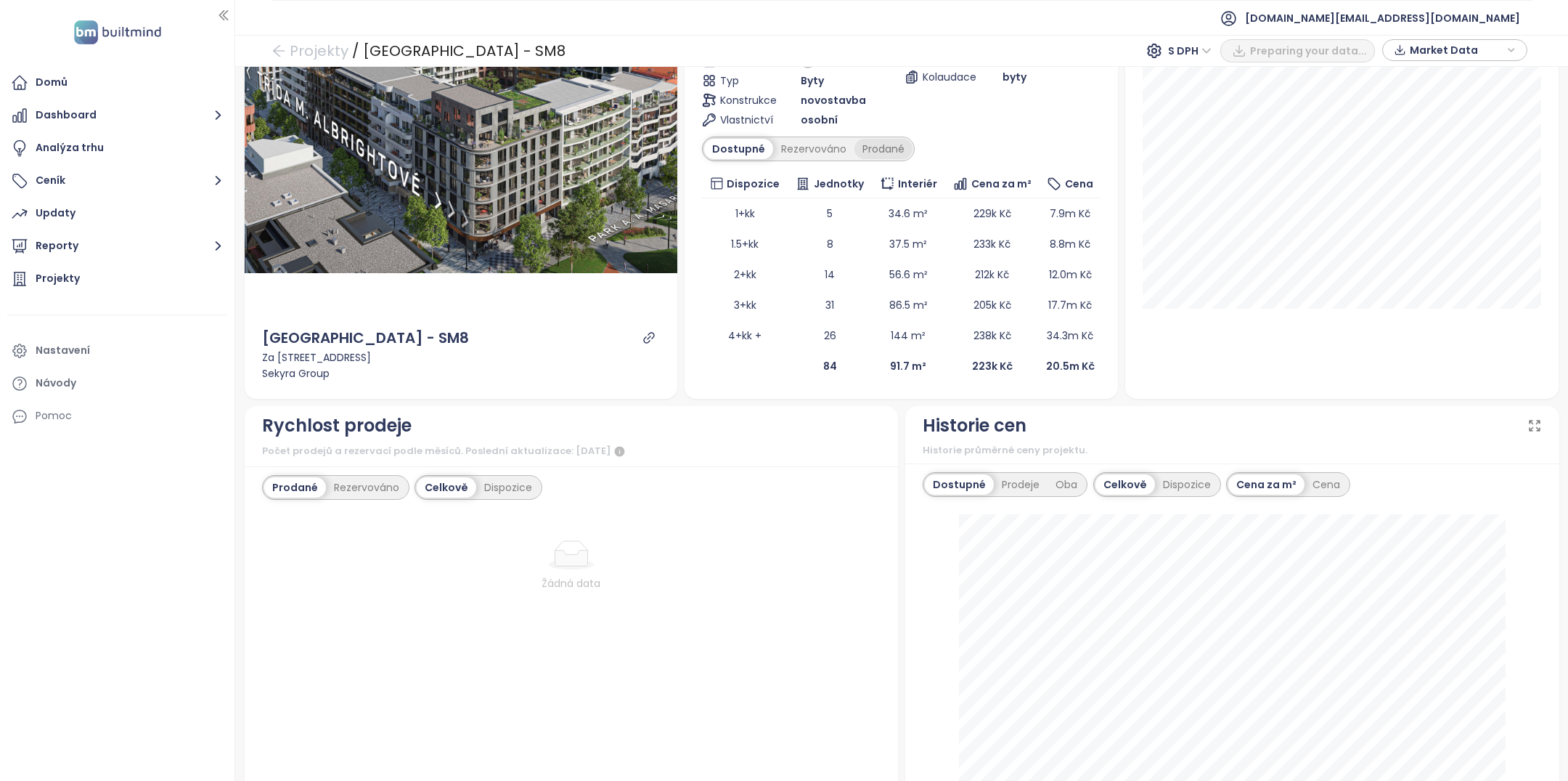
click at [883, 142] on div "Prodané" at bounding box center [883, 149] width 58 height 21
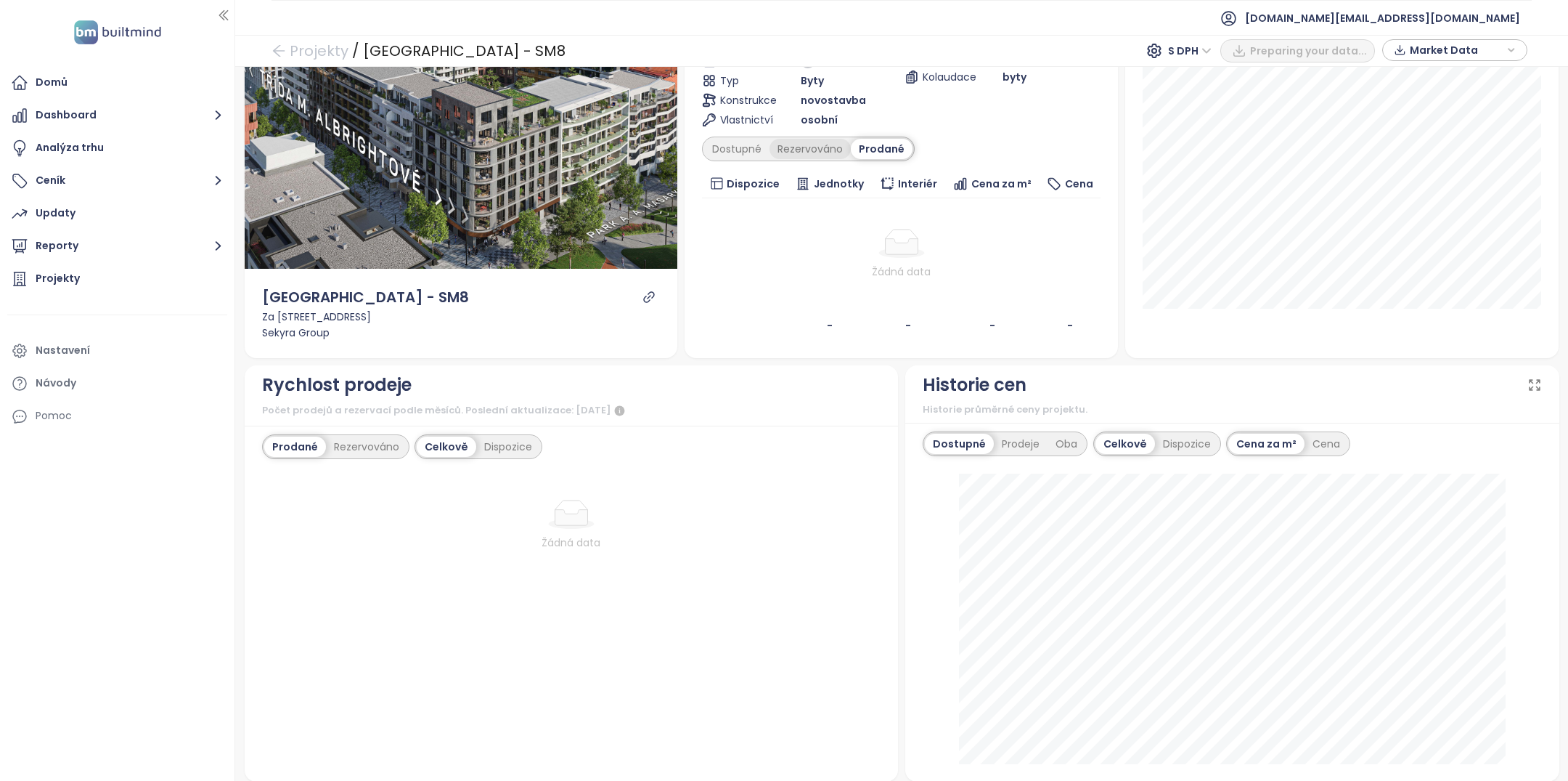
click at [831, 148] on div "Rezervováno" at bounding box center [810, 149] width 81 height 21
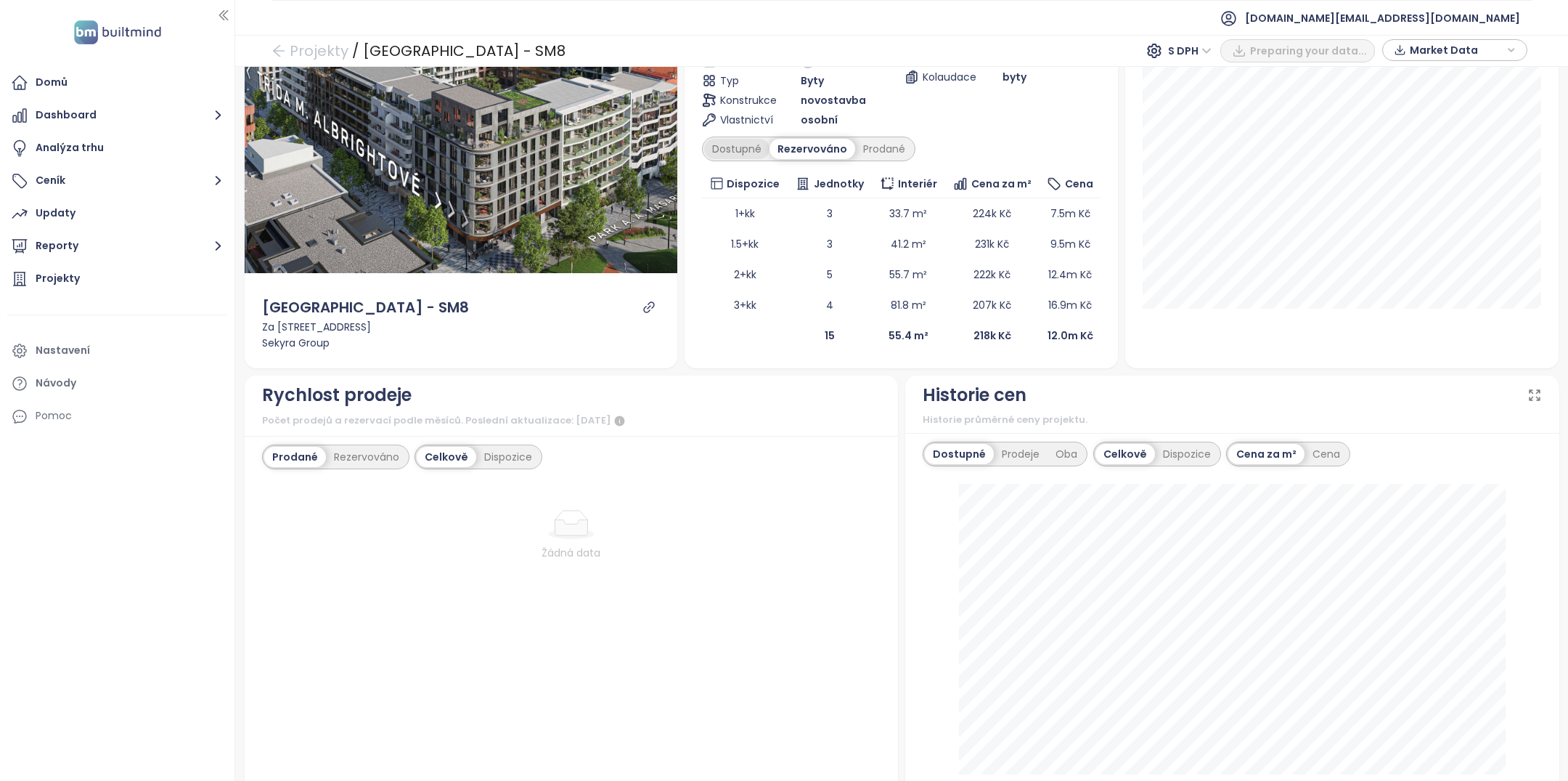
click at [744, 148] on div "Dostupné" at bounding box center [736, 149] width 65 height 21
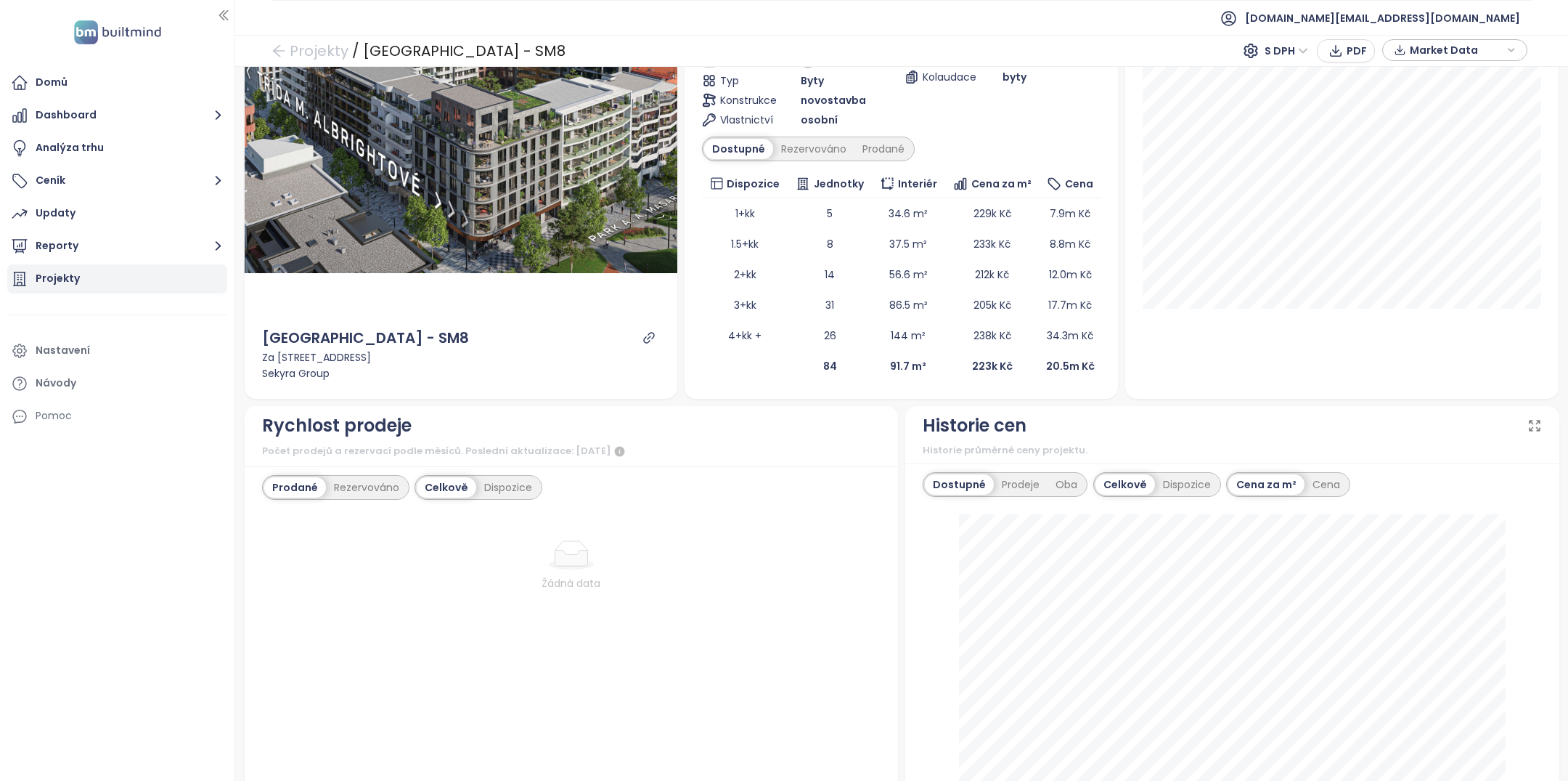
click at [161, 281] on div "Projekty" at bounding box center [116, 279] width 220 height 29
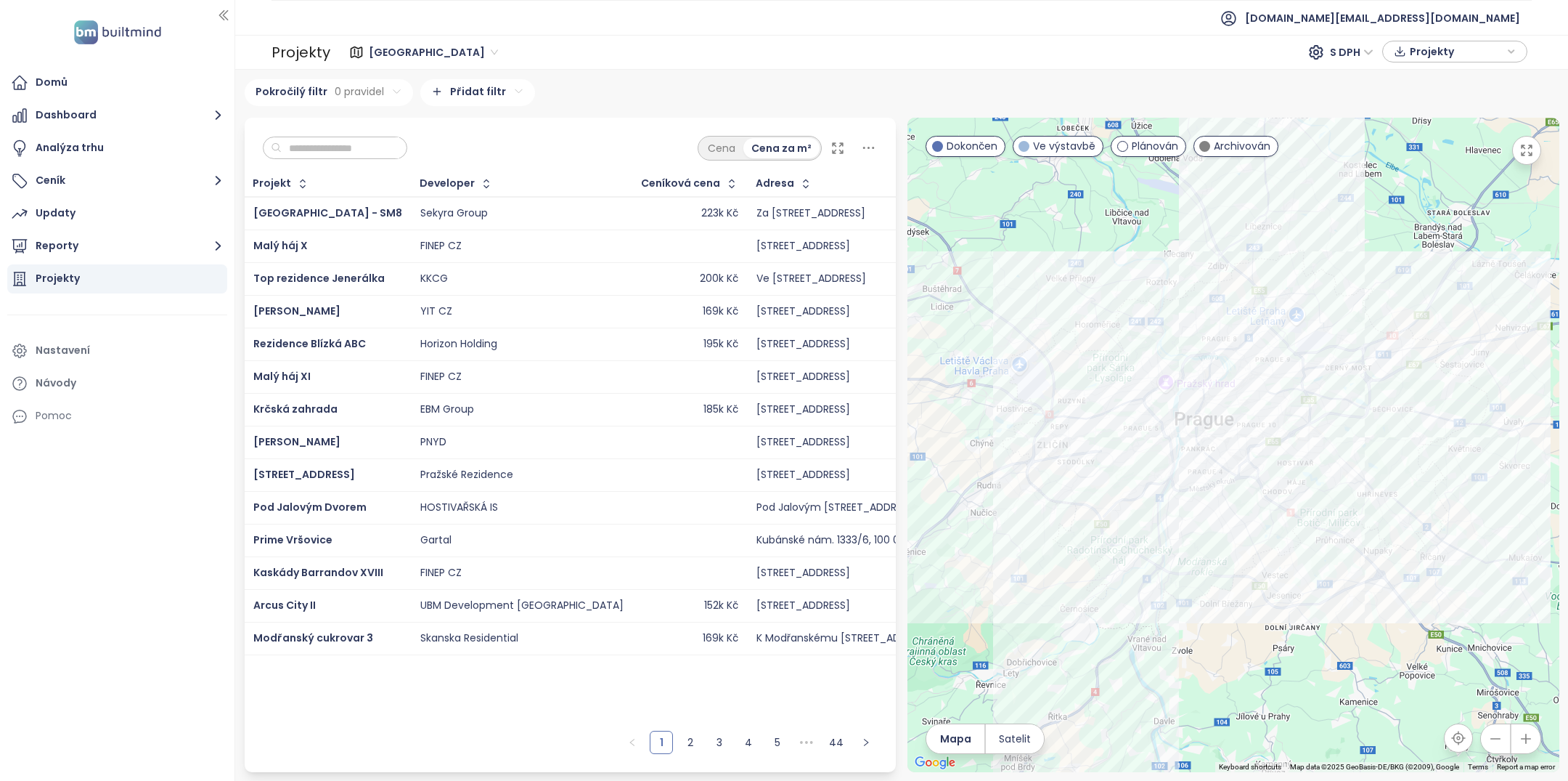
click at [345, 147] on input "text" at bounding box center [341, 148] width 118 height 21
click at [295, 183] on icon "button" at bounding box center [302, 183] width 15 height 15
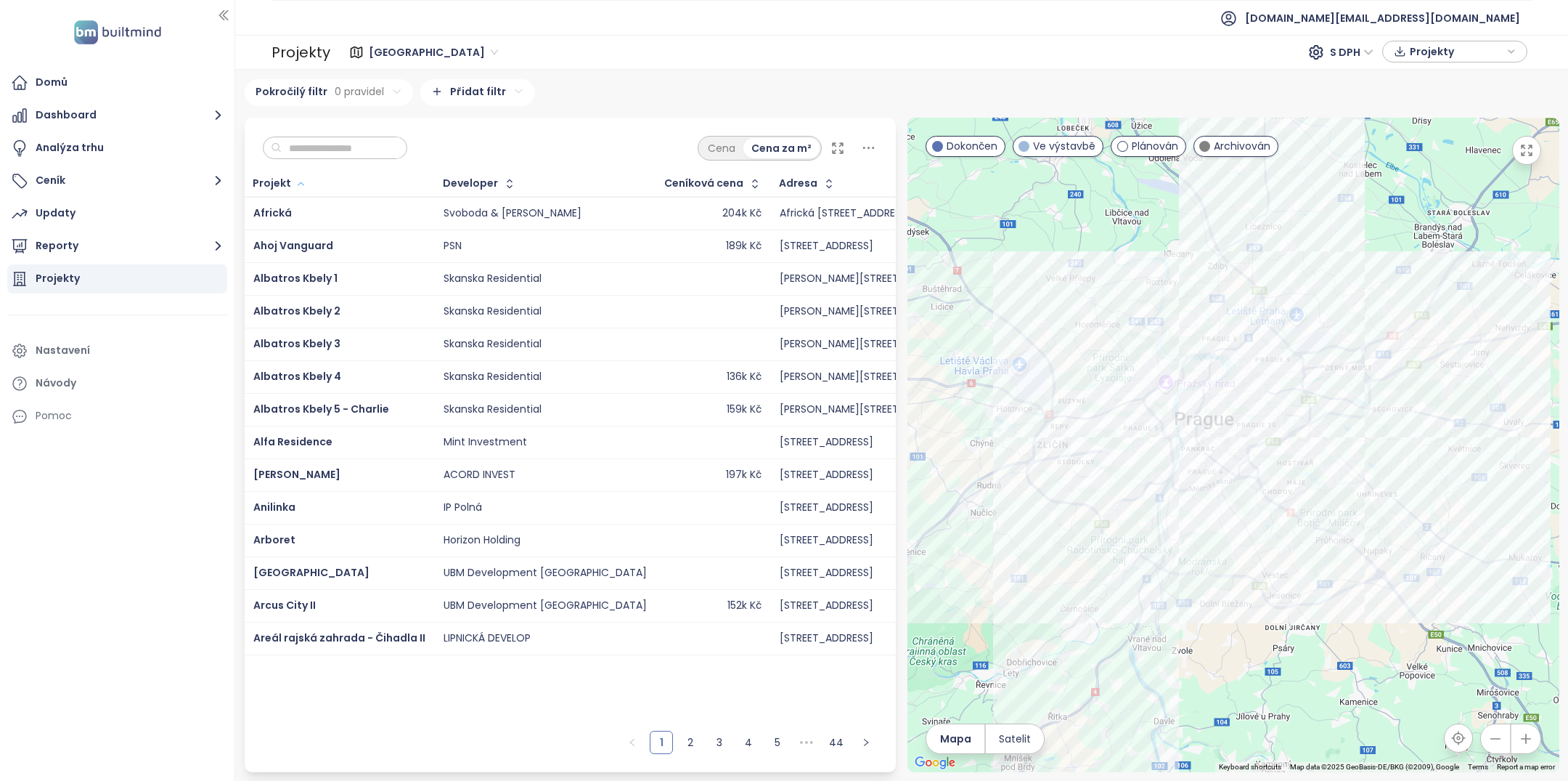
click at [297, 178] on icon "button" at bounding box center [301, 184] width 11 height 18
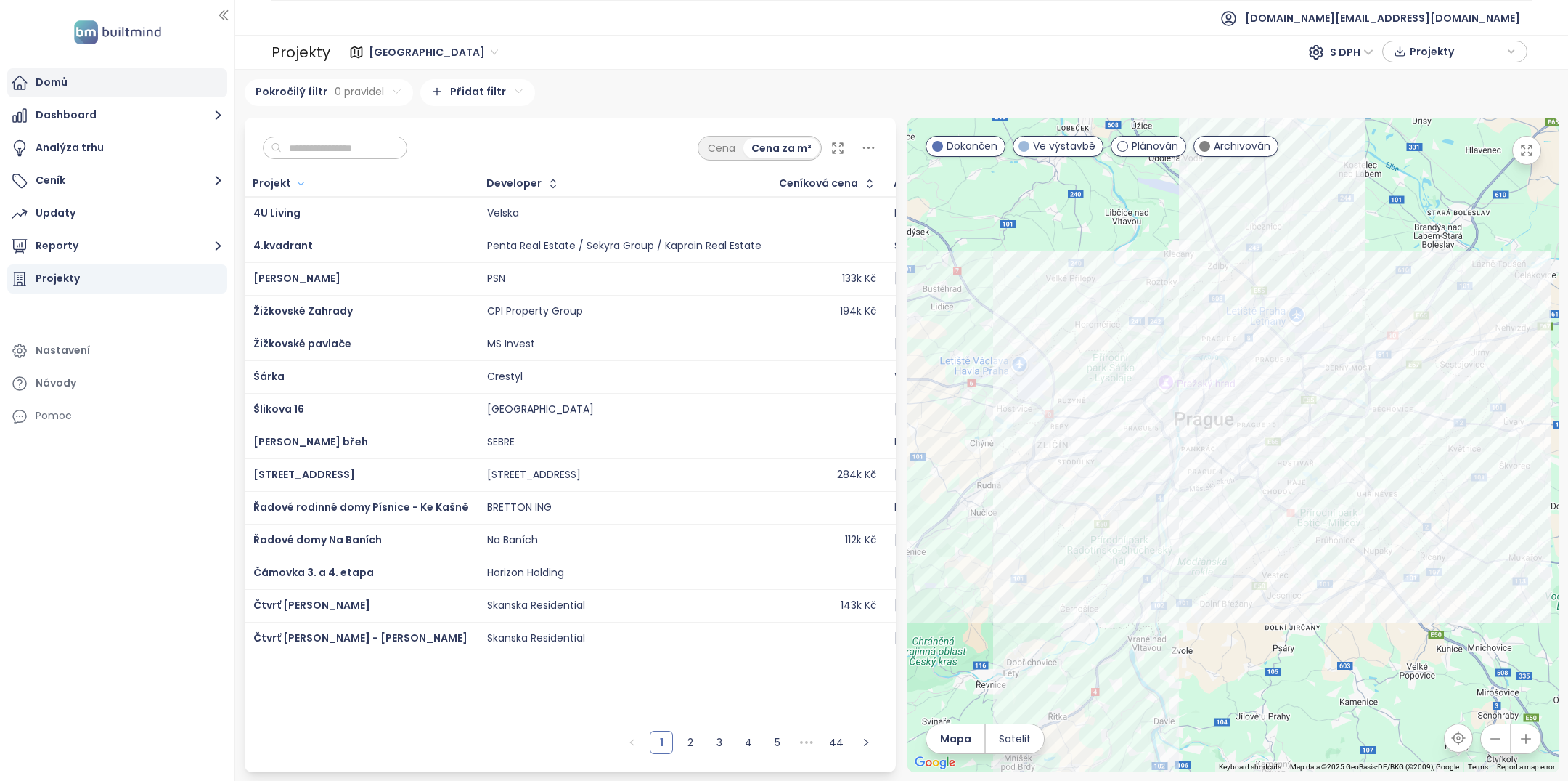
click at [115, 74] on div "Domů" at bounding box center [116, 83] width 220 height 29
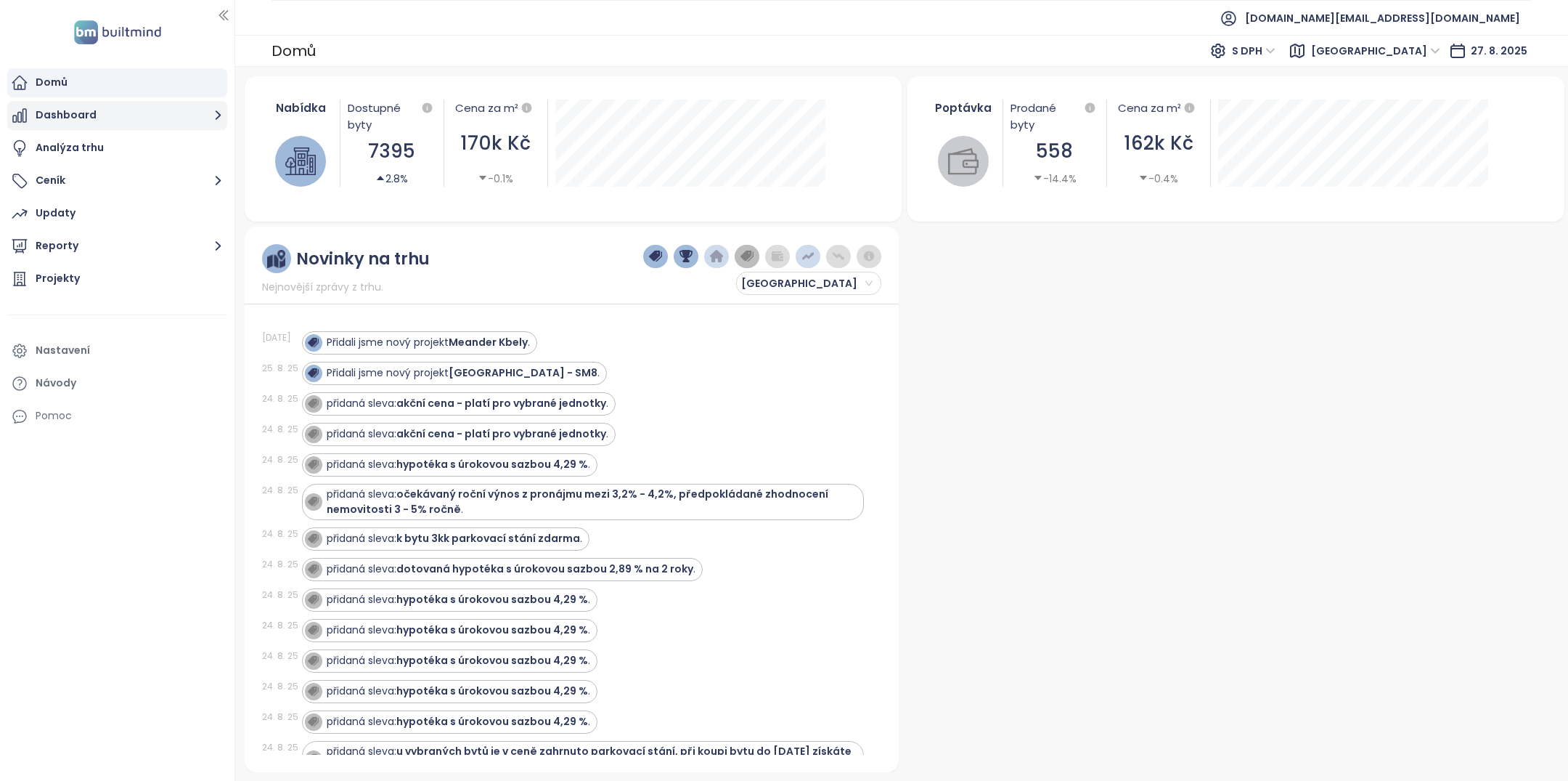
click at [94, 121] on button "Dashboard" at bounding box center [116, 116] width 220 height 29
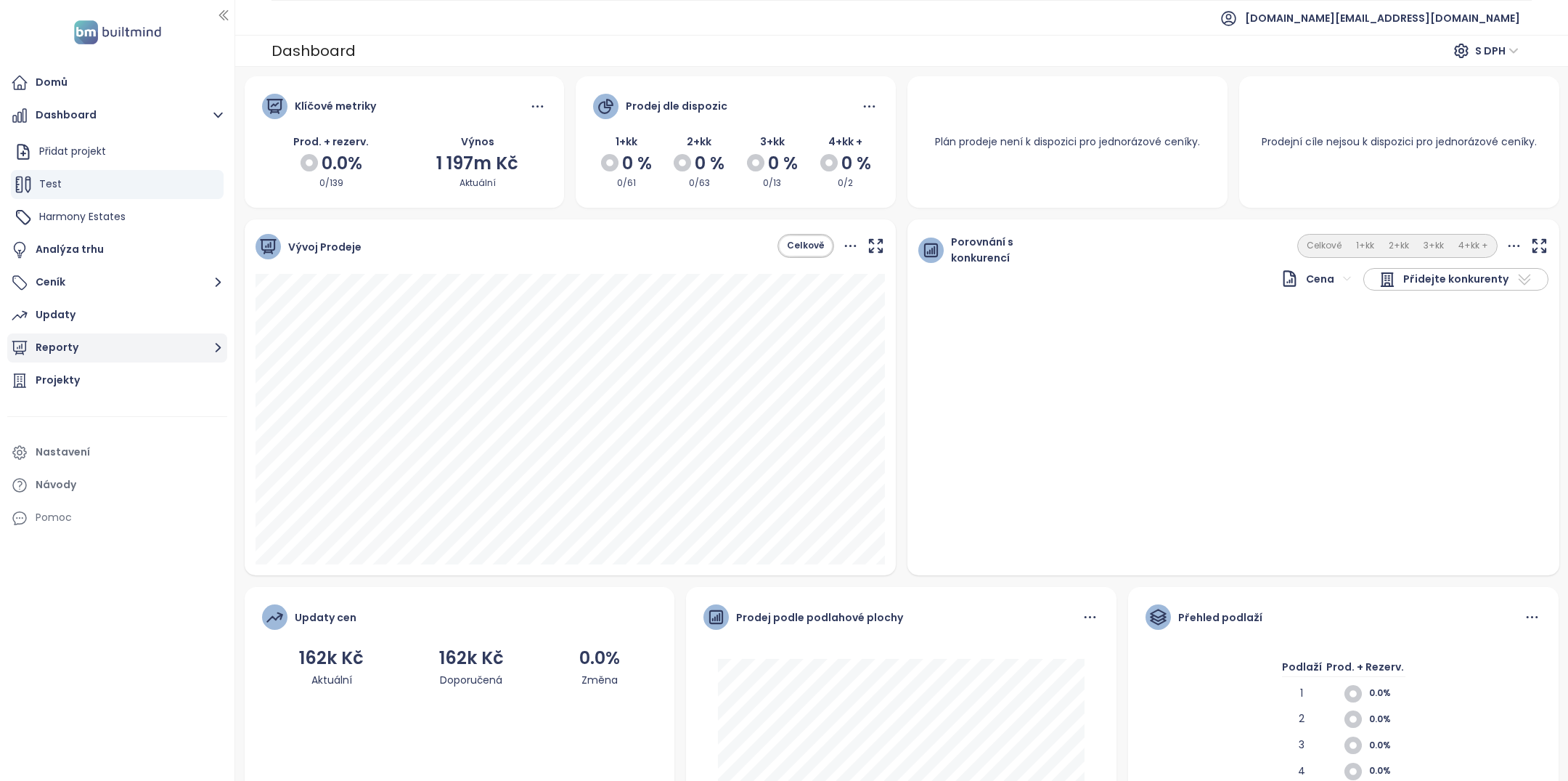
click at [85, 338] on button "Reporty" at bounding box center [116, 348] width 220 height 29
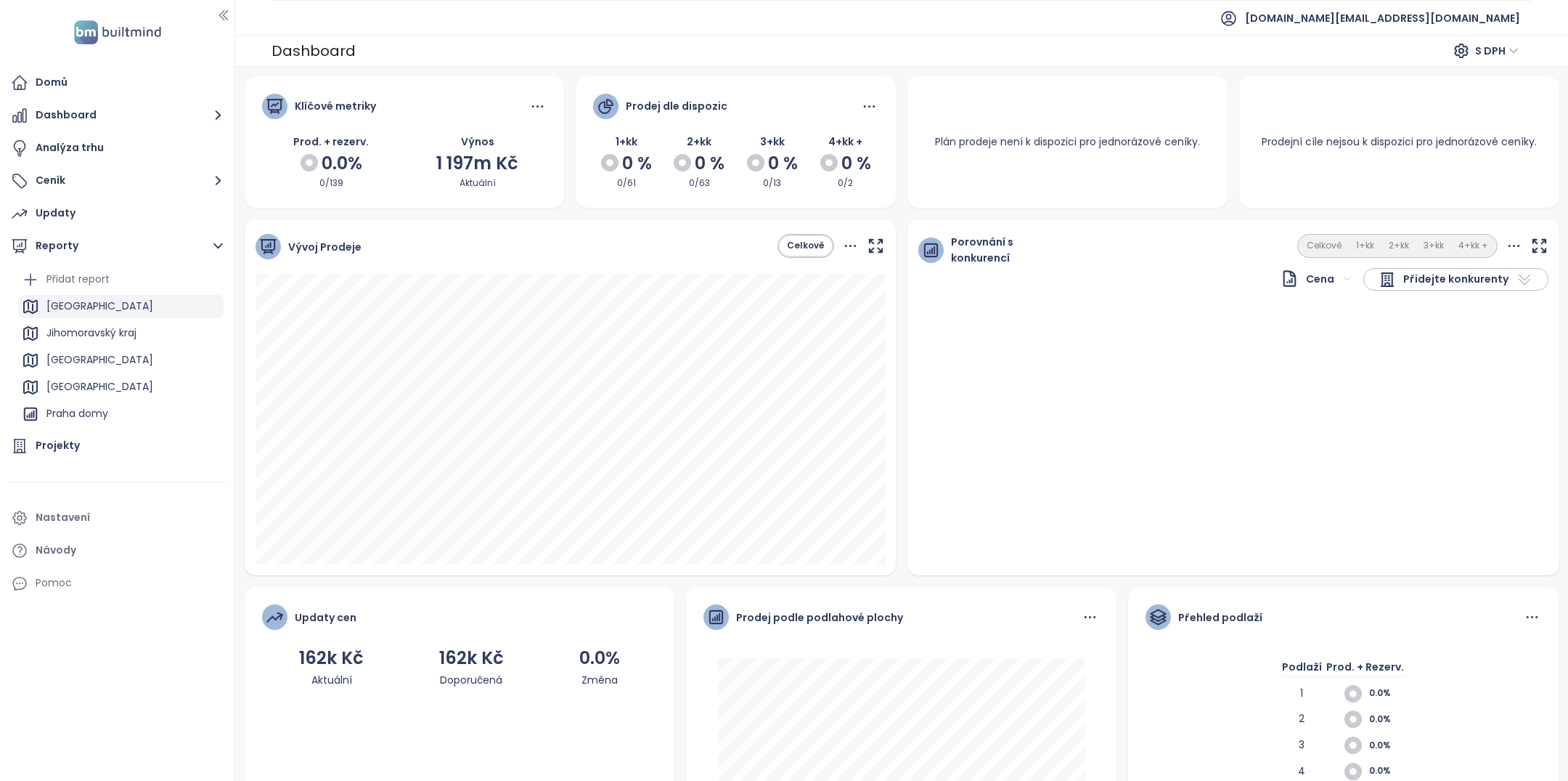
click at [99, 306] on div "[GEOGRAPHIC_DATA]" at bounding box center [121, 306] width 205 height 23
